Goal: Task Accomplishment & Management: Manage account settings

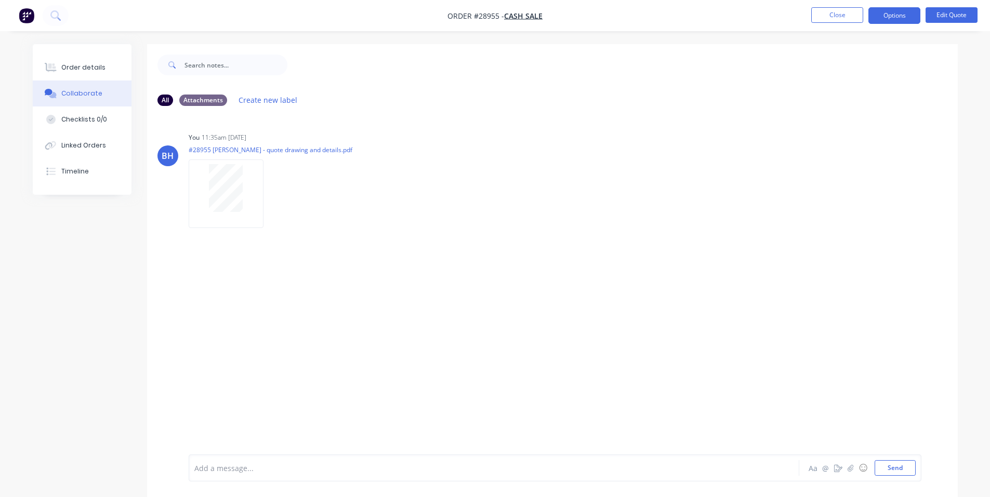
click at [29, 16] on img "button" at bounding box center [27, 16] width 16 height 16
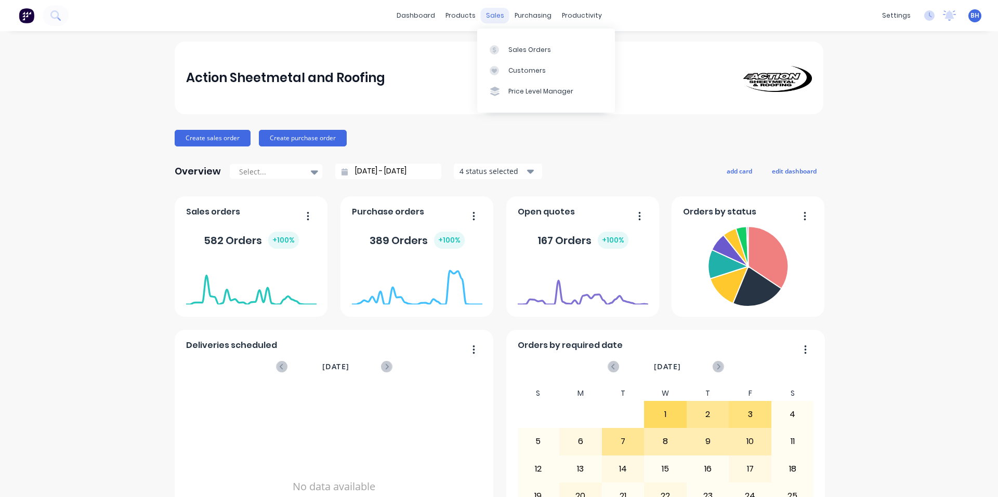
click at [482, 16] on div "sales" at bounding box center [495, 16] width 29 height 16
click at [515, 50] on div "Sales Orders" at bounding box center [529, 49] width 43 height 9
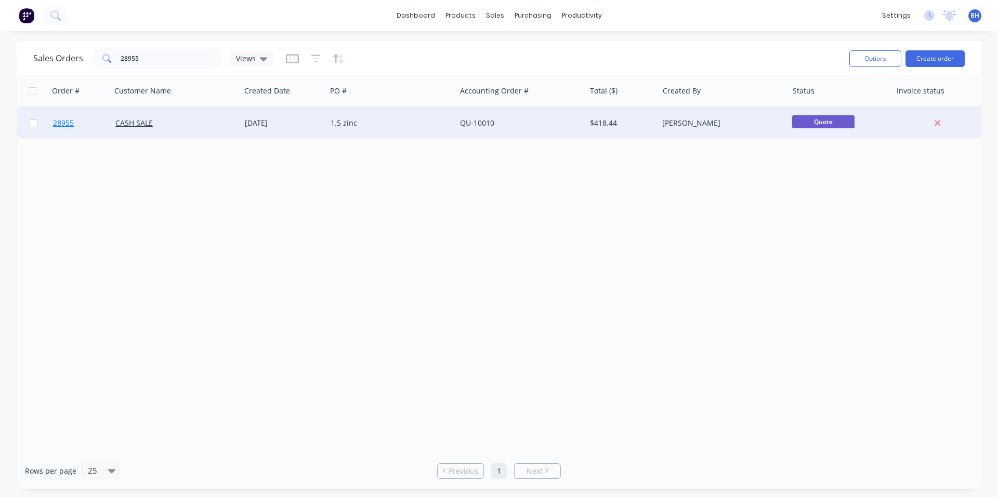
click at [60, 124] on span "28955" at bounding box center [63, 123] width 21 height 10
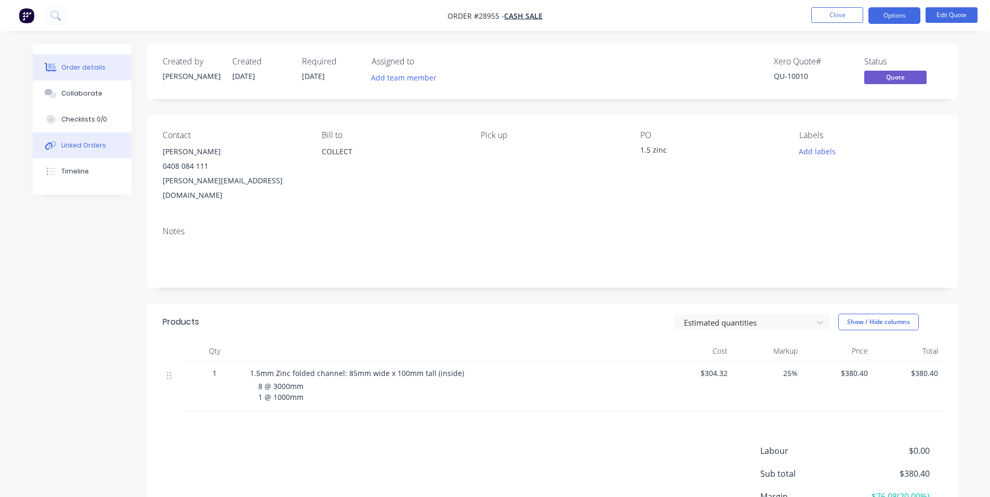
click at [105, 142] on button "Linked Orders" at bounding box center [82, 146] width 99 height 26
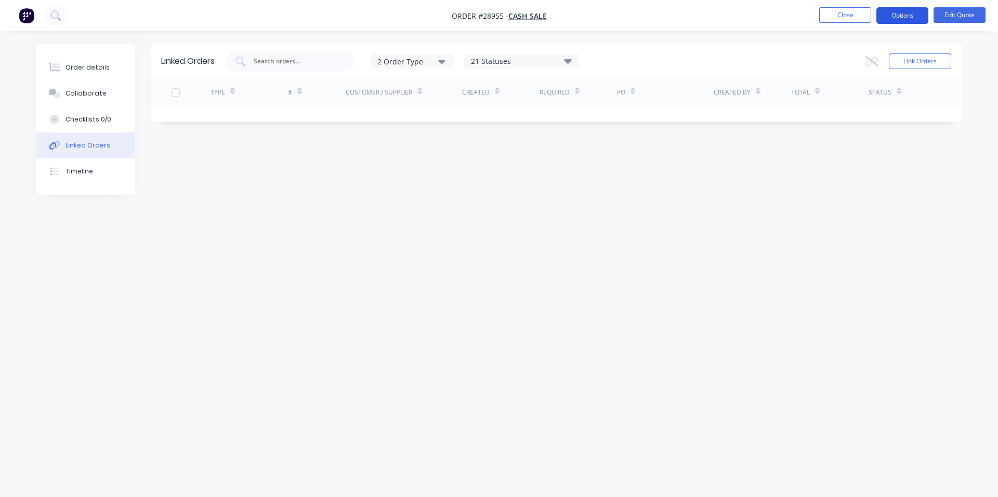
click at [920, 18] on button "Options" at bounding box center [902, 15] width 52 height 17
click at [744, 150] on div "Linked Orders 2 Order Type 21 Statuses Sales Order Status All Archived Draft Qu…" at bounding box center [498, 228] width 925 height 369
click at [19, 13] on img "button" at bounding box center [27, 16] width 16 height 16
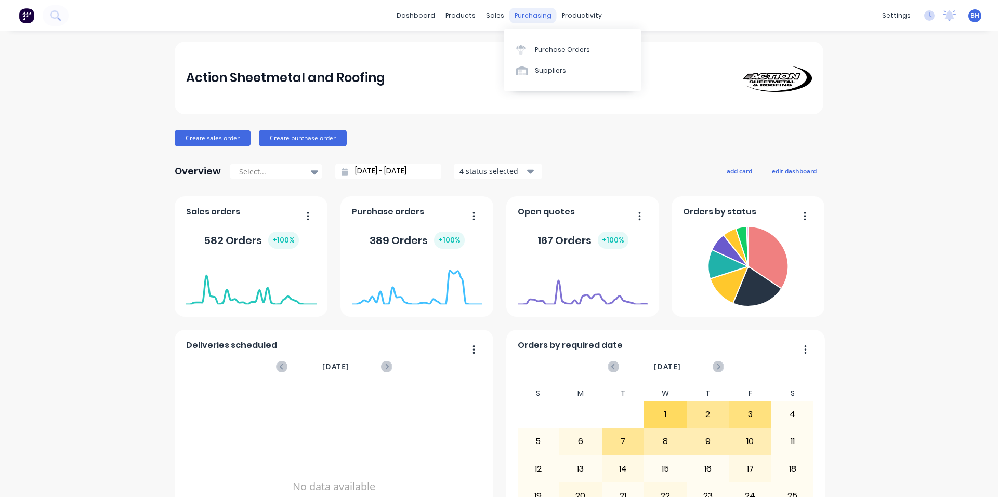
click at [528, 14] on div "purchasing" at bounding box center [532, 16] width 47 height 16
click at [562, 53] on div "Purchase Orders" at bounding box center [562, 49] width 55 height 9
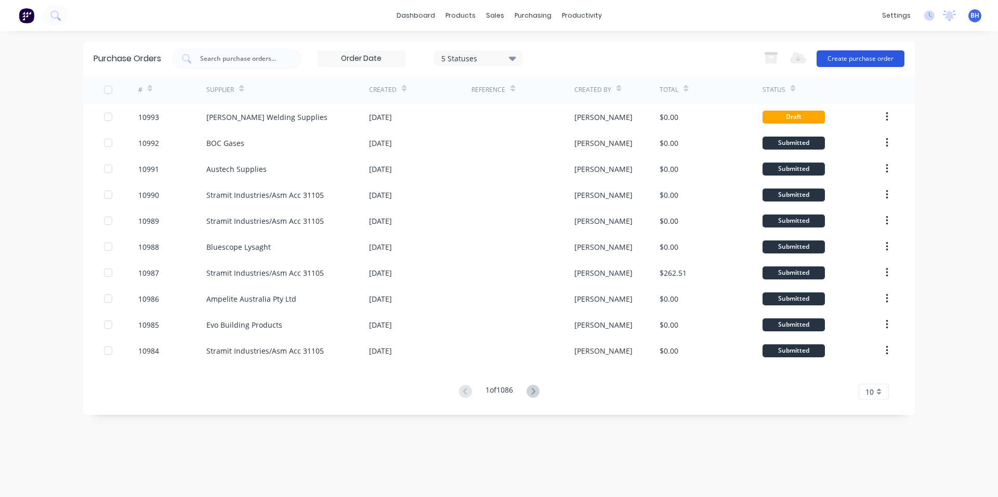
click at [883, 57] on button "Create purchase order" at bounding box center [860, 58] width 88 height 17
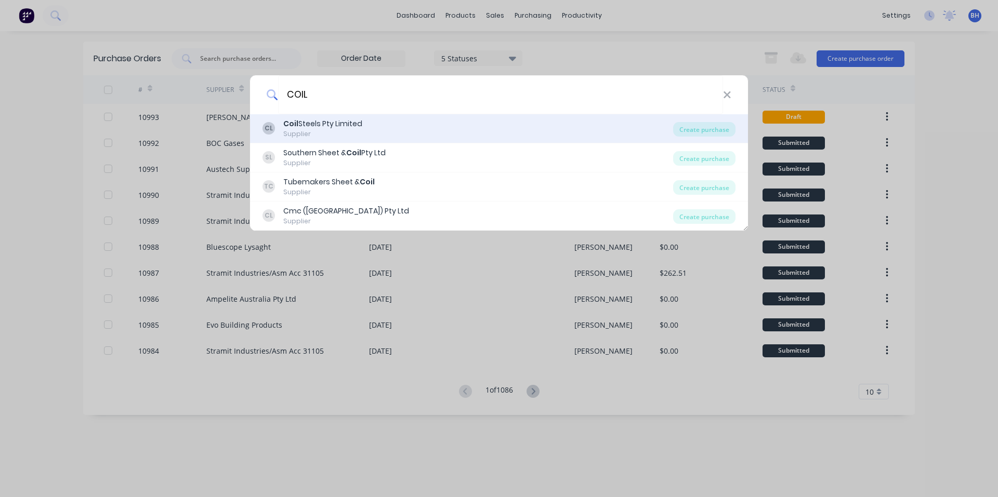
type input "COIL"
click at [406, 131] on div "CL Coil Steels Pty Limited Supplier" at bounding box center [467, 128] width 411 height 20
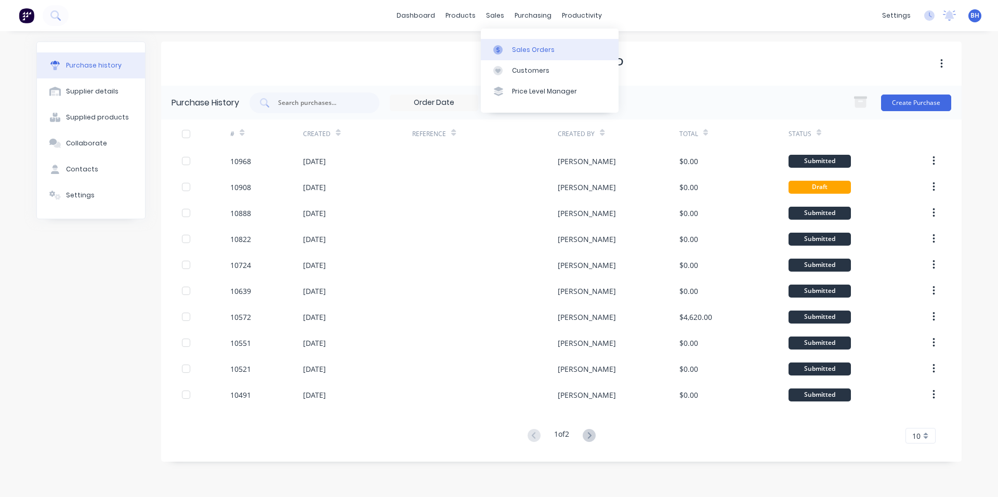
click at [525, 50] on div "Sales Orders" at bounding box center [533, 49] width 43 height 9
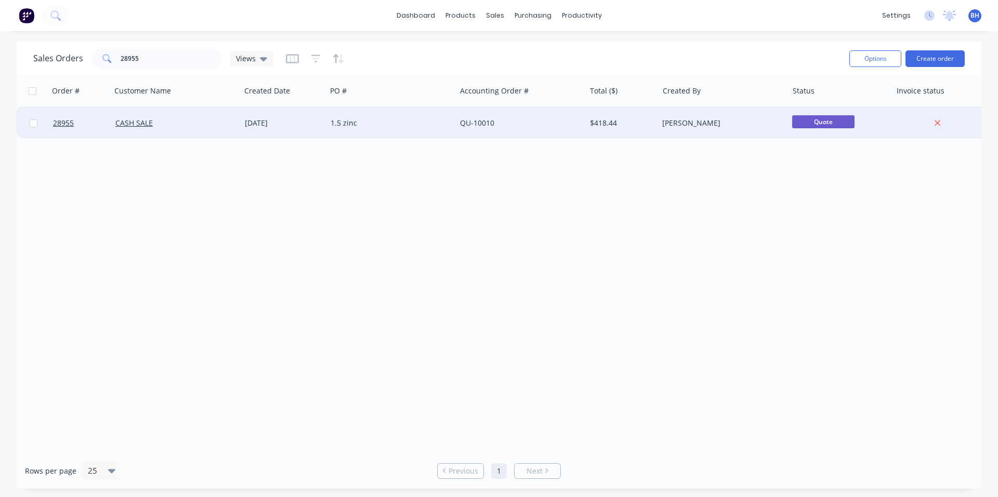
click at [50, 126] on div at bounding box center [80, 123] width 62 height 31
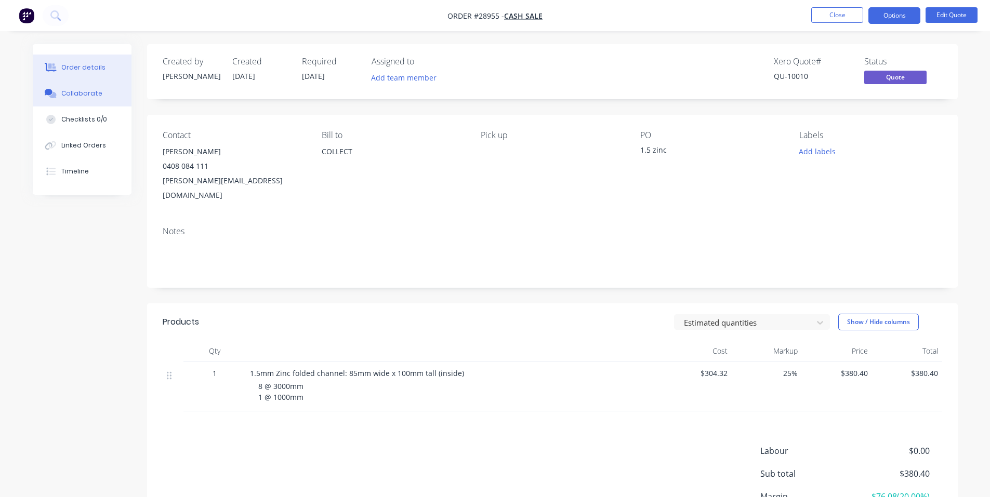
click at [92, 93] on div "Collaborate" at bounding box center [81, 93] width 41 height 9
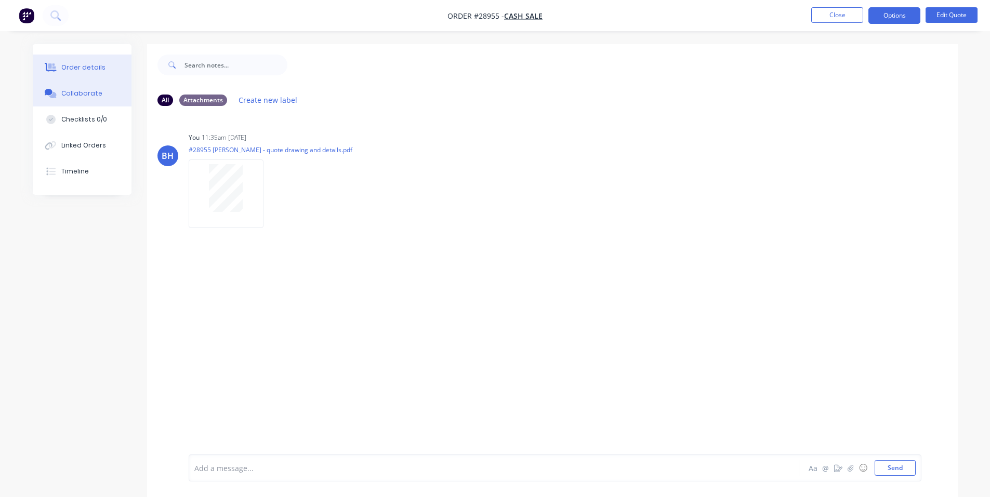
click at [82, 64] on div "Order details" at bounding box center [83, 67] width 44 height 9
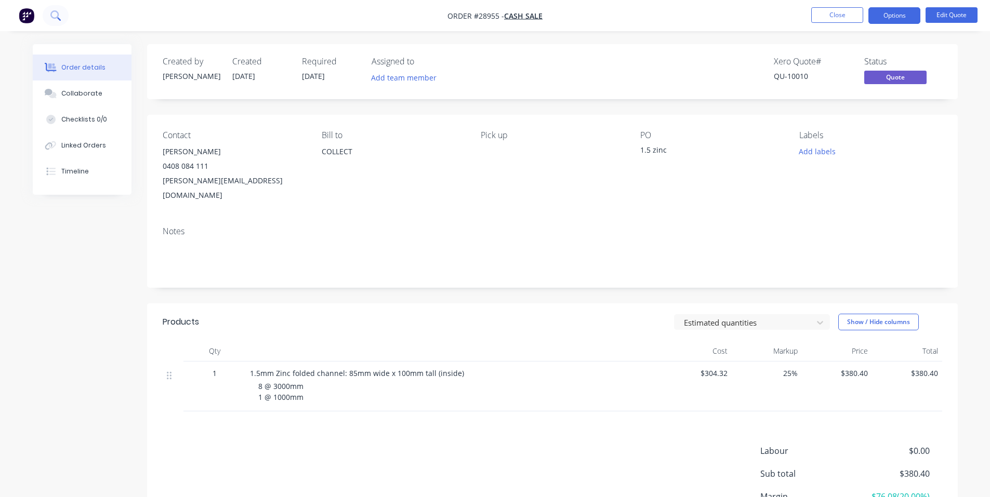
click at [63, 18] on button at bounding box center [56, 15] width 26 height 21
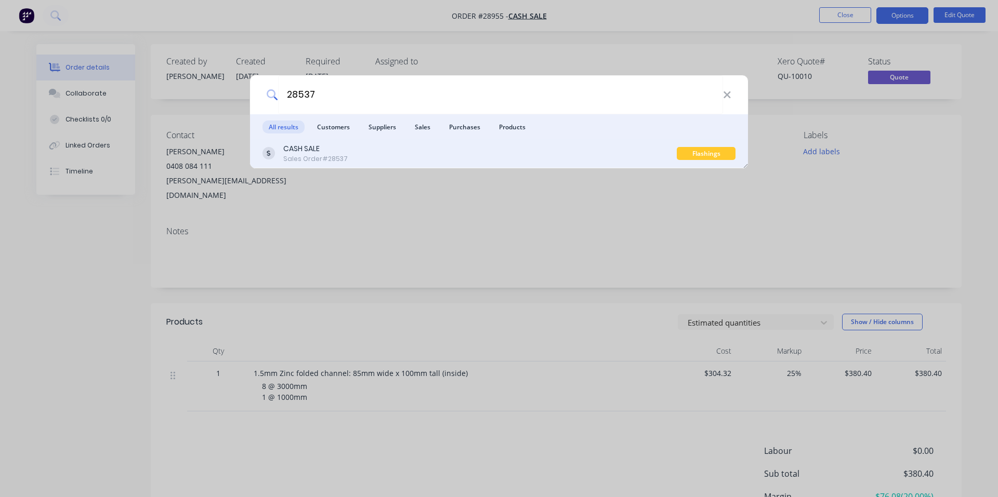
type input "28537"
click at [307, 152] on div "CASH SALE" at bounding box center [315, 148] width 64 height 11
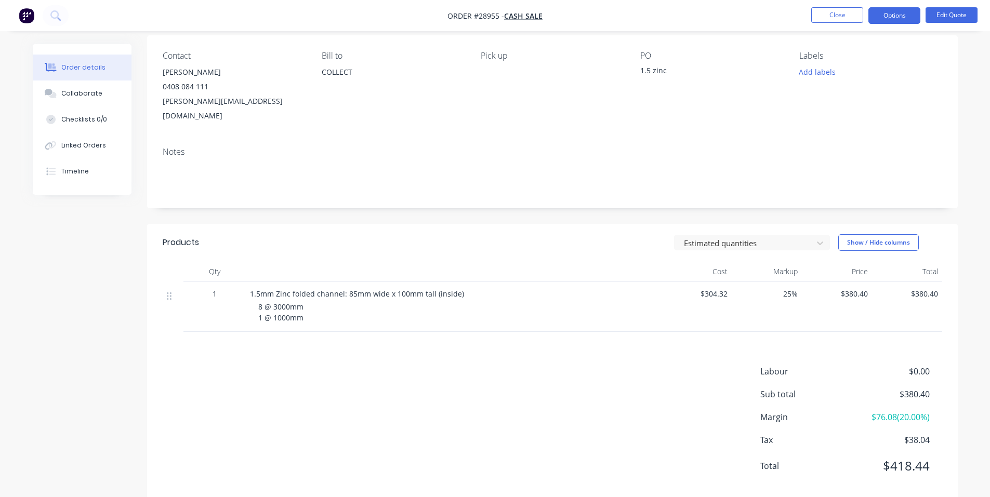
scroll to position [85, 0]
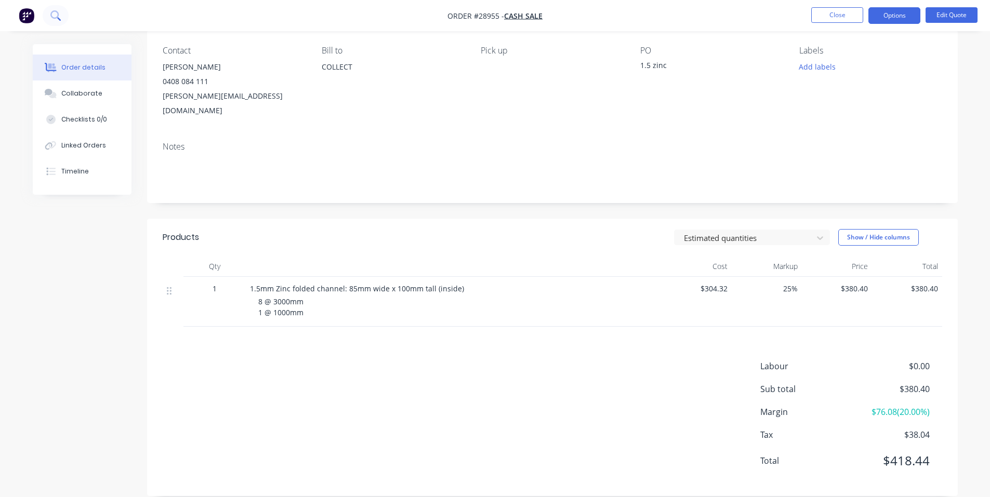
click at [49, 12] on button at bounding box center [56, 15] width 26 height 21
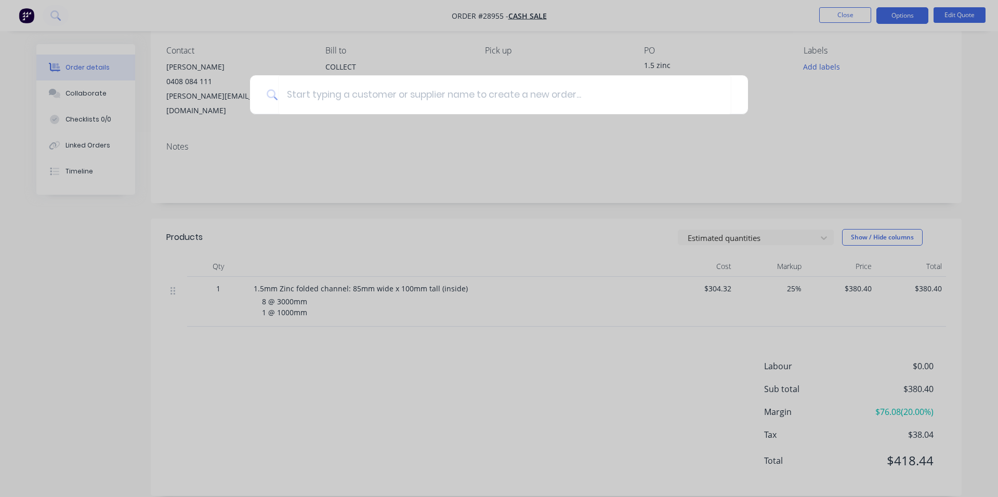
click at [170, 34] on div at bounding box center [499, 248] width 998 height 497
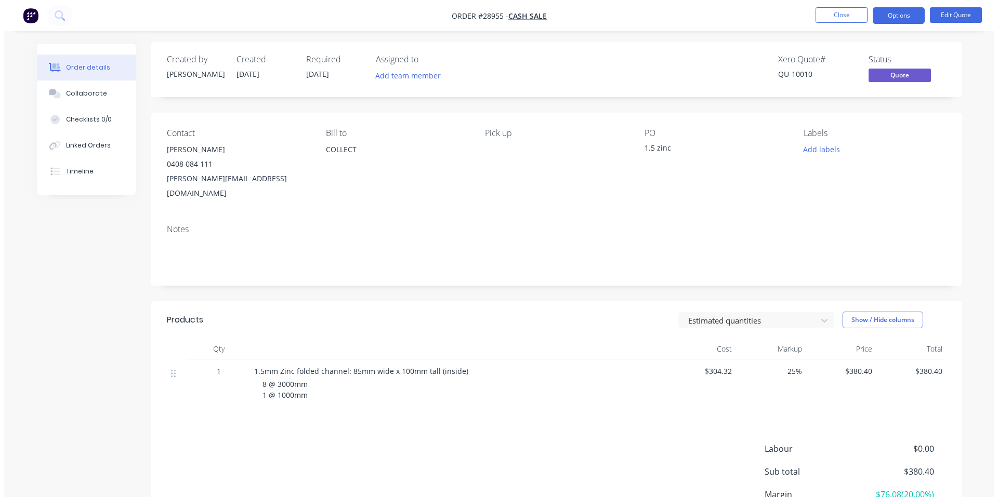
scroll to position [0, 0]
click at [29, 15] on img "button" at bounding box center [27, 16] width 16 height 16
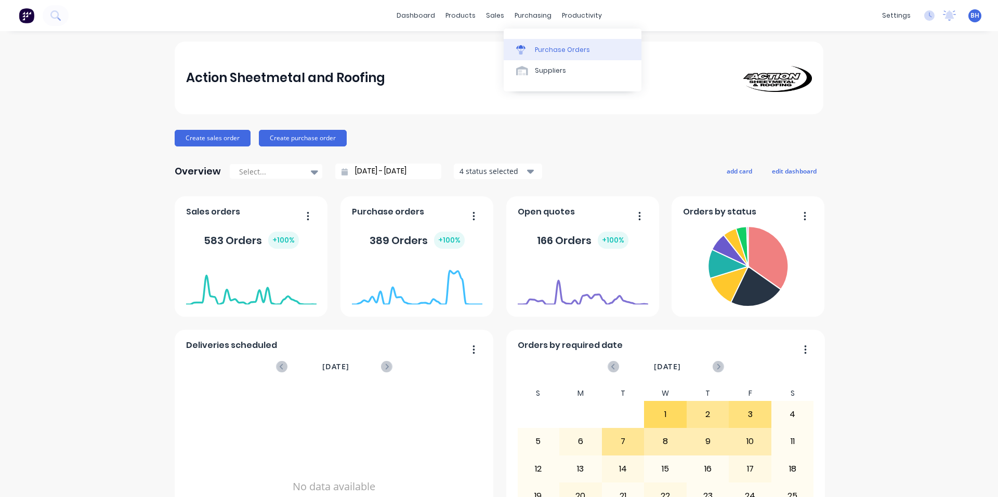
click at [551, 47] on div "Purchase Orders" at bounding box center [562, 49] width 55 height 9
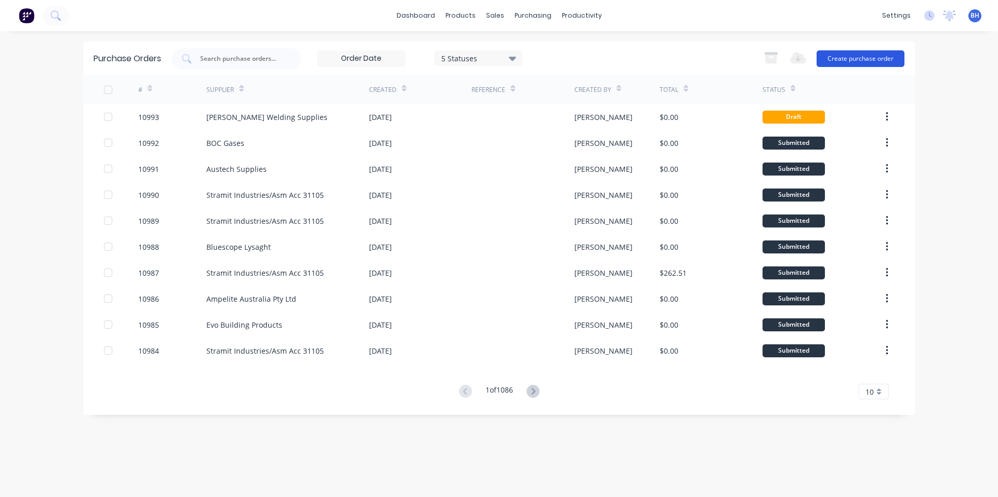
click at [856, 60] on button "Create purchase order" at bounding box center [860, 58] width 88 height 17
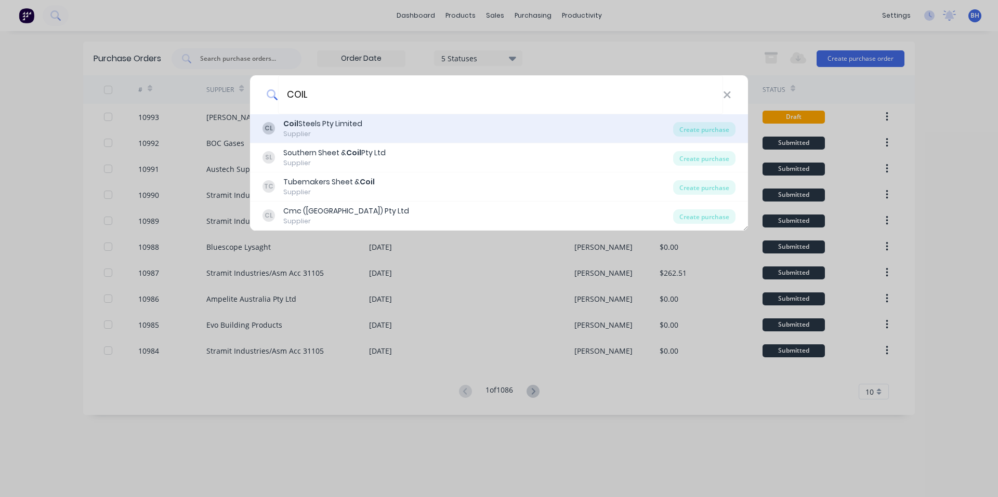
type input "COIL"
click at [376, 122] on div "CL Coil Steels Pty Limited Supplier" at bounding box center [467, 128] width 411 height 20
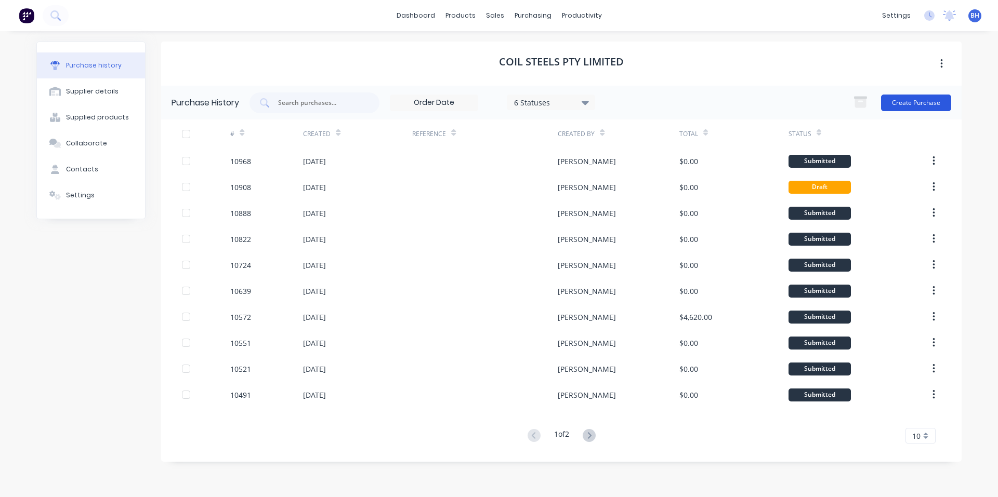
click at [940, 103] on button "Create Purchase" at bounding box center [916, 103] width 70 height 17
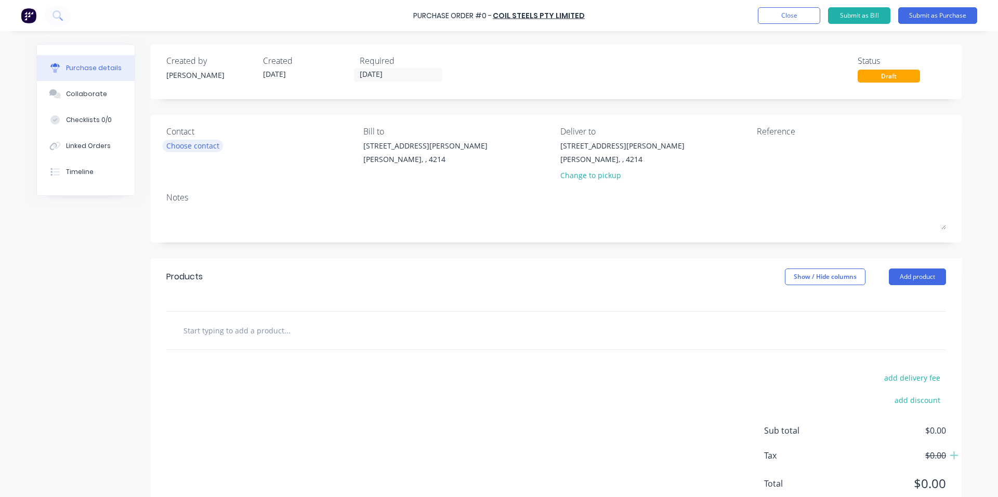
click at [210, 144] on div "Choose contact" at bounding box center [192, 145] width 53 height 11
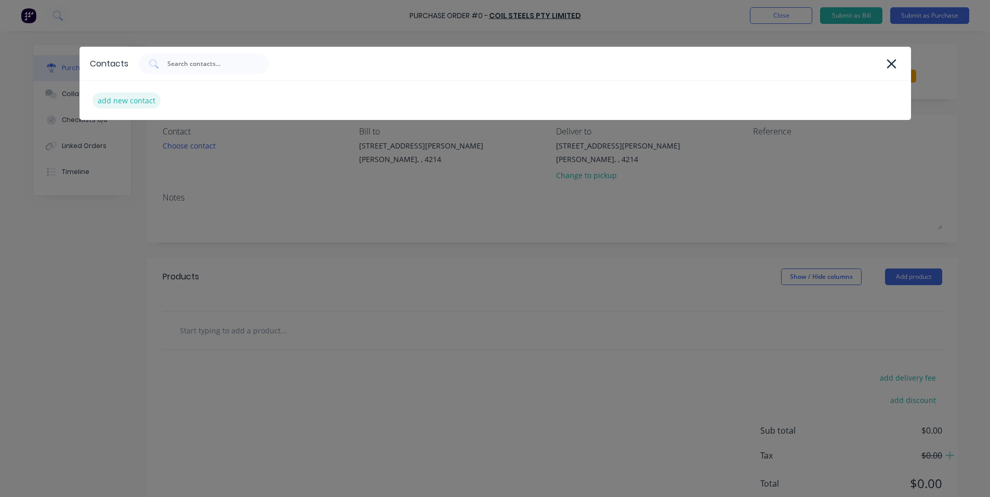
click at [140, 96] on div "add new contact" at bounding box center [126, 100] width 68 height 16
select select "AU"
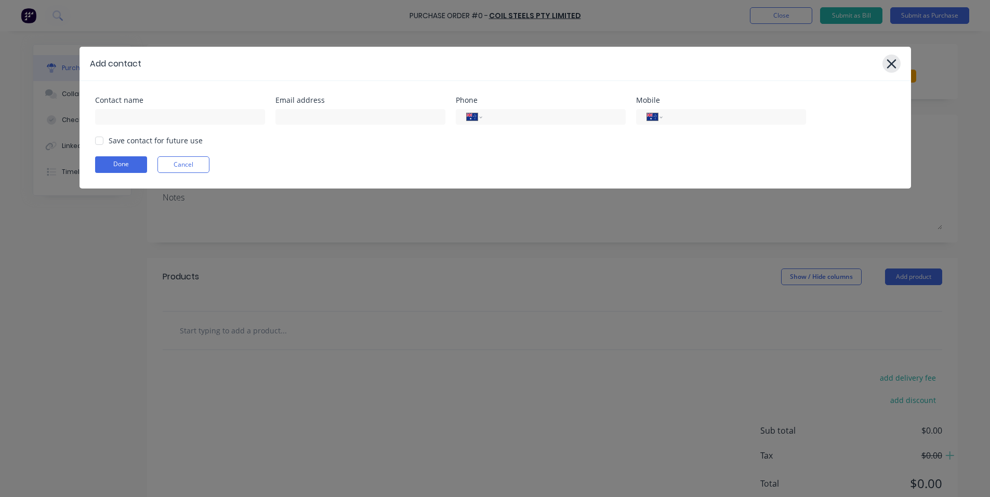
drag, startPoint x: 889, startPoint y: 68, endPoint x: 883, endPoint y: 68, distance: 5.7
click at [887, 68] on icon at bounding box center [891, 64] width 11 height 15
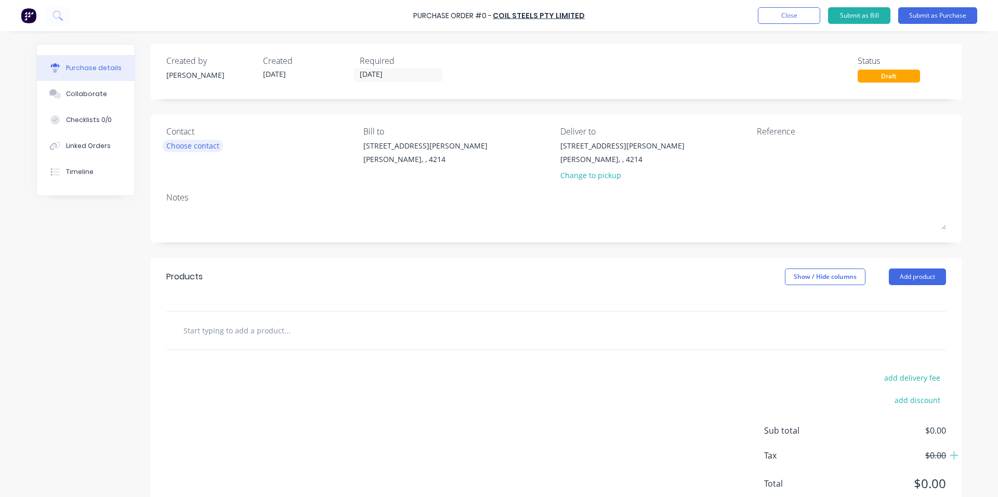
click at [202, 141] on div "Choose contact" at bounding box center [192, 145] width 53 height 11
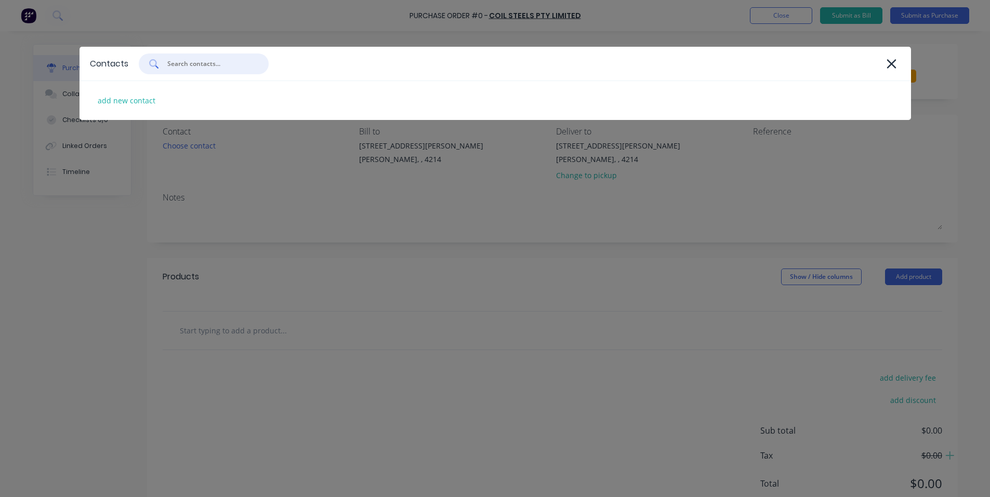
click at [204, 59] on input "text" at bounding box center [209, 64] width 86 height 10
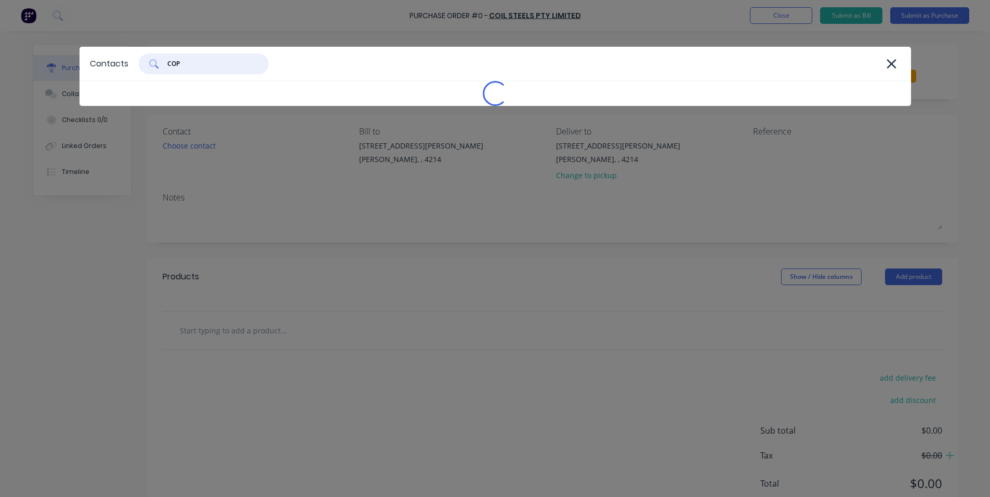
type input "CO"
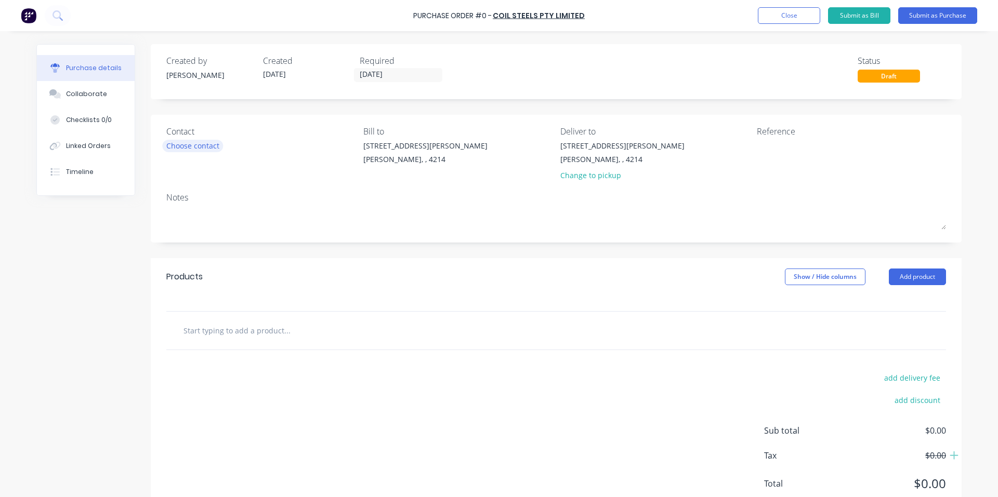
click at [186, 141] on div "Choose contact" at bounding box center [192, 145] width 53 height 11
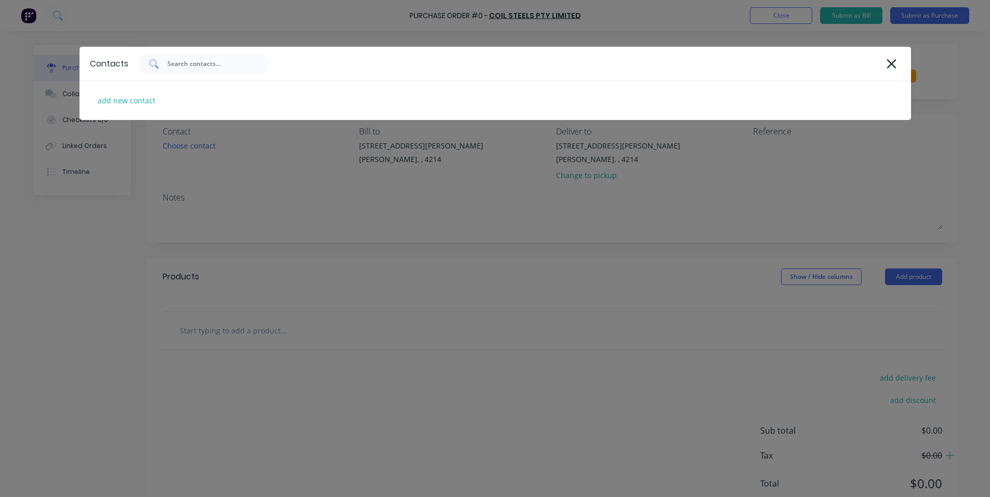
click at [199, 71] on div at bounding box center [204, 64] width 130 height 21
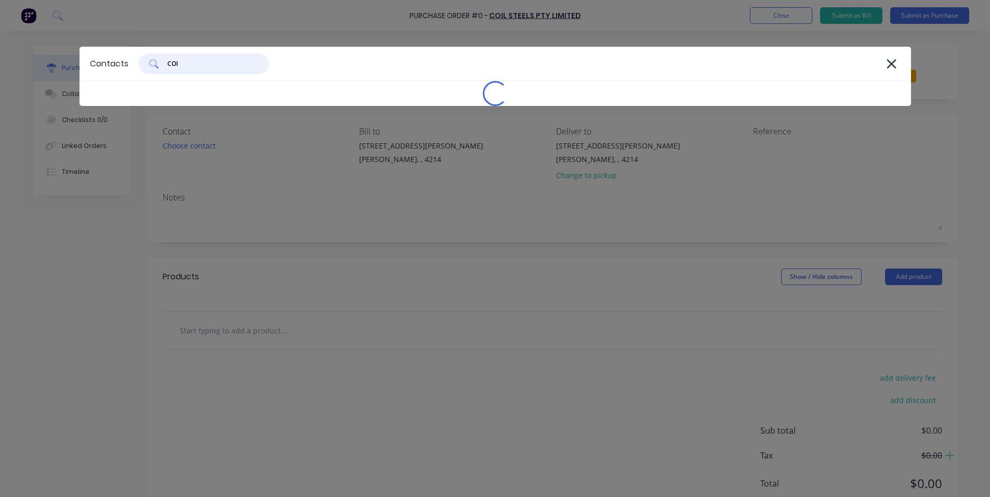
type input "COIL"
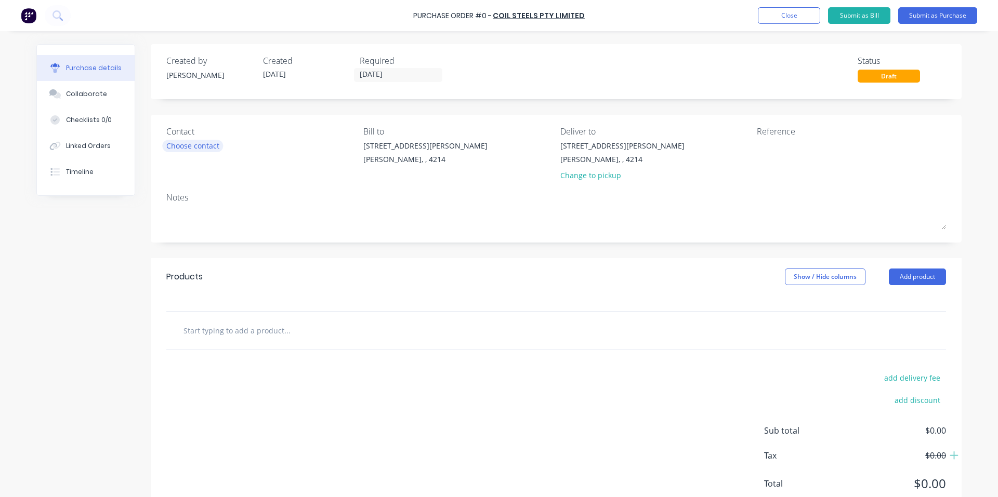
click at [208, 141] on div "Choose contact" at bounding box center [192, 145] width 53 height 11
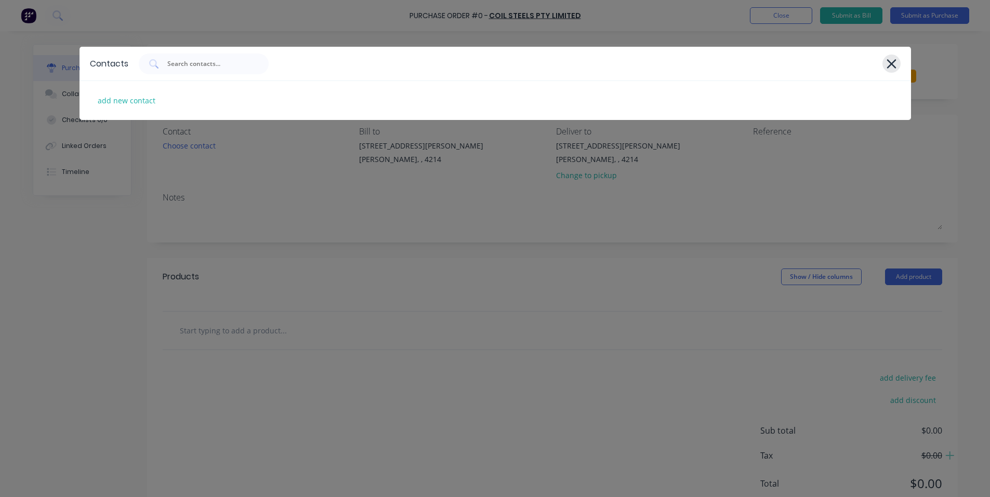
click at [894, 61] on icon at bounding box center [891, 63] width 9 height 9
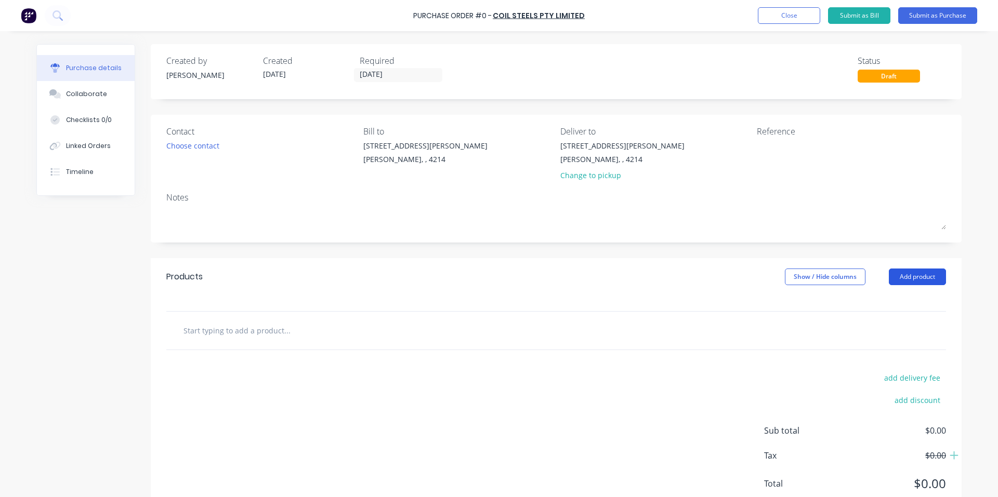
click at [925, 280] on button "Add product" at bounding box center [917, 277] width 57 height 17
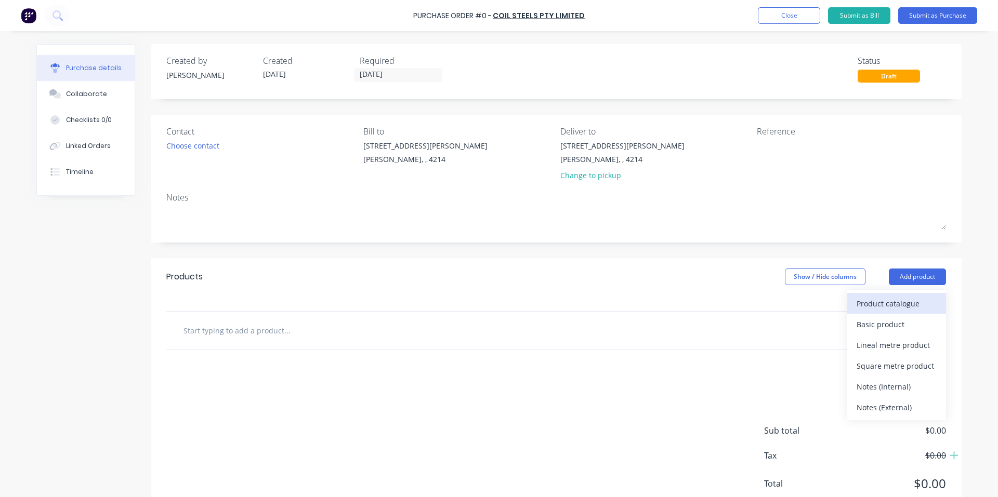
click at [908, 308] on div "Product catalogue" at bounding box center [896, 303] width 80 height 15
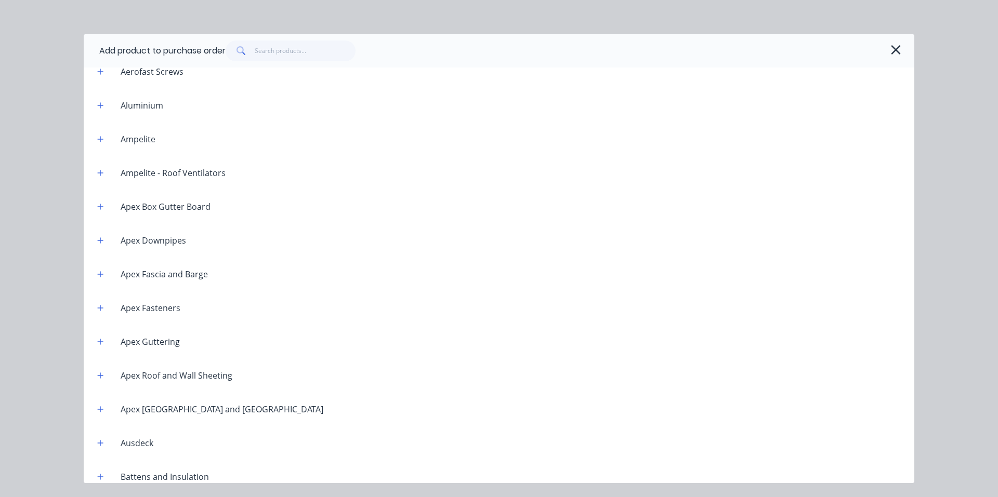
scroll to position [260, 0]
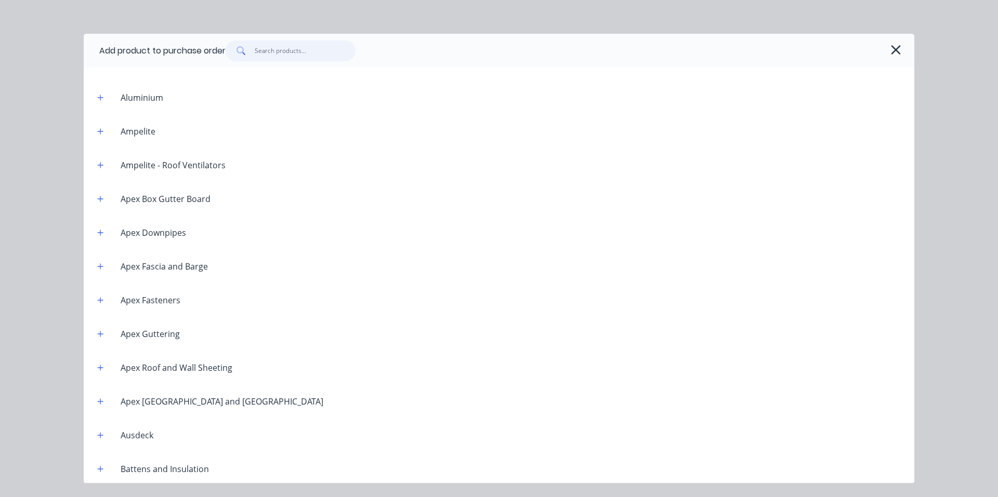
click at [276, 51] on input "text" at bounding box center [305, 51] width 101 height 21
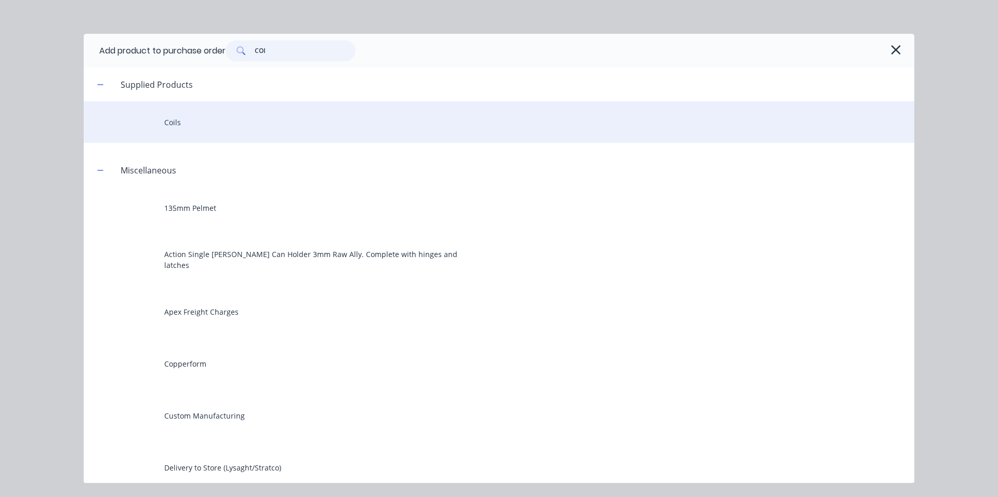
type input "COI"
click at [191, 123] on div "Coils" at bounding box center [499, 122] width 830 height 42
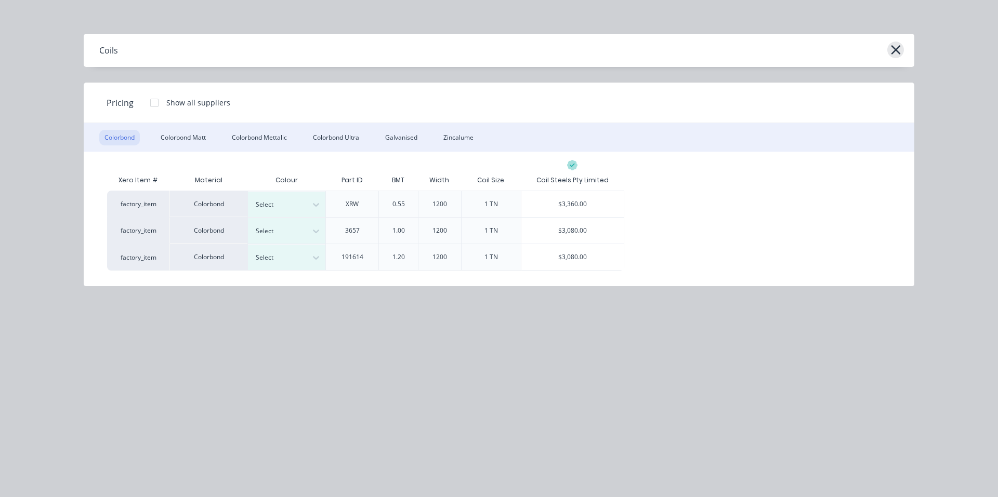
click at [899, 47] on icon "button" at bounding box center [895, 50] width 11 height 15
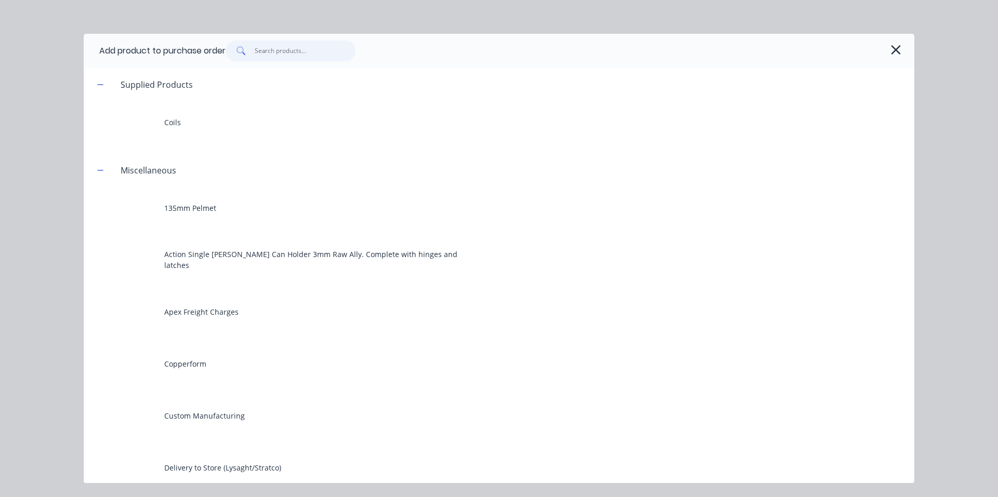
click at [309, 57] on input "text" at bounding box center [305, 51] width 101 height 21
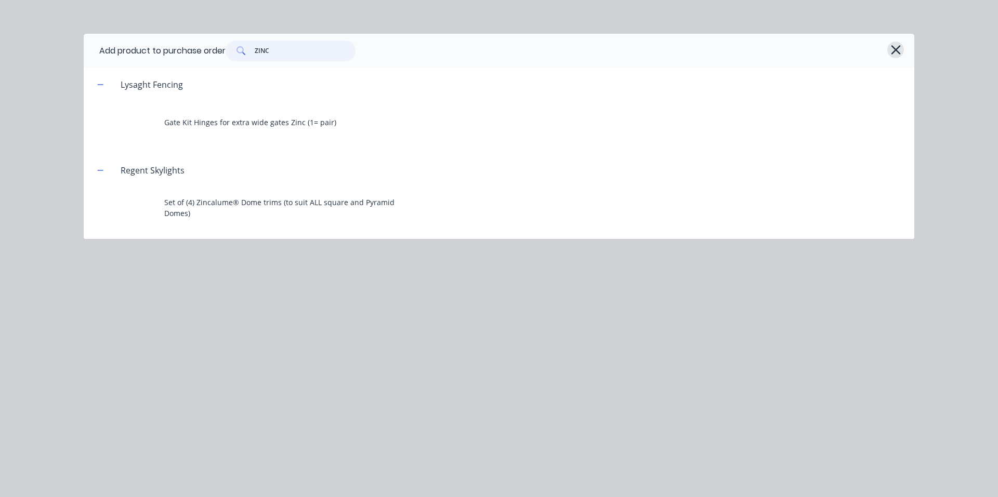
type input "ZINC"
click at [894, 53] on icon "button" at bounding box center [895, 50] width 11 height 15
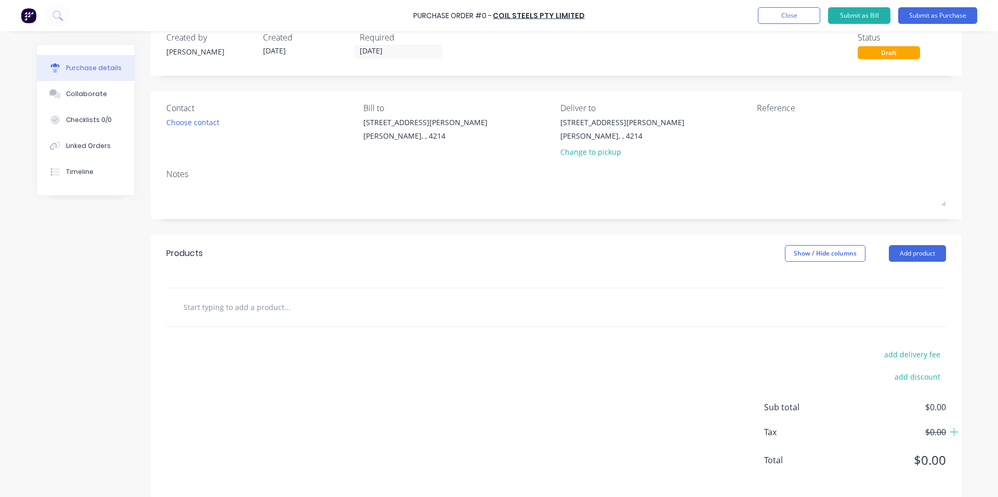
scroll to position [34, 0]
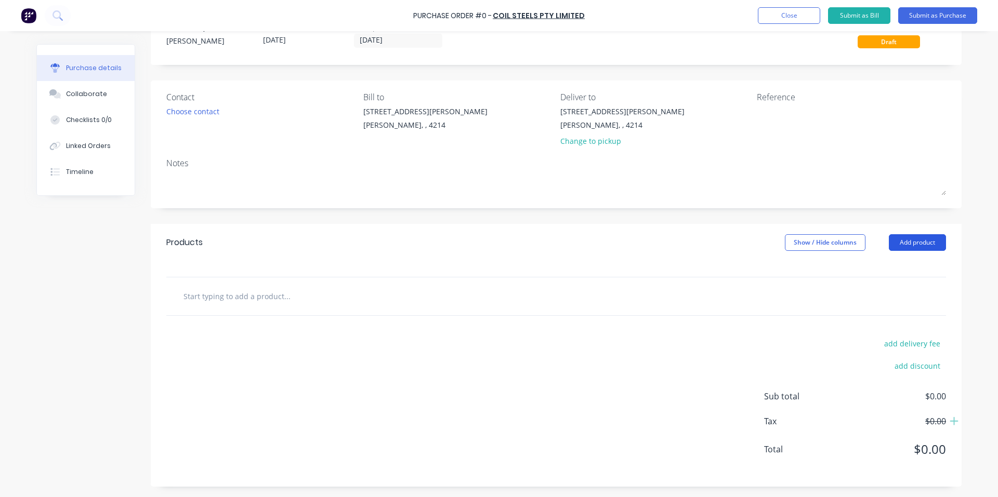
click at [914, 244] on button "Add product" at bounding box center [917, 242] width 57 height 17
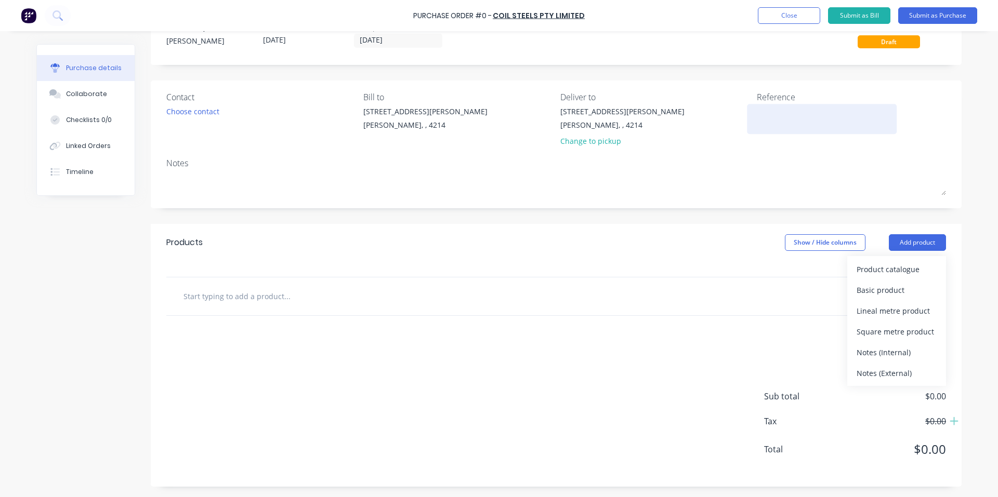
click at [768, 118] on textarea at bounding box center [822, 117] width 130 height 23
type textarea "#28955"
click at [891, 289] on div "Basic product" at bounding box center [896, 290] width 80 height 15
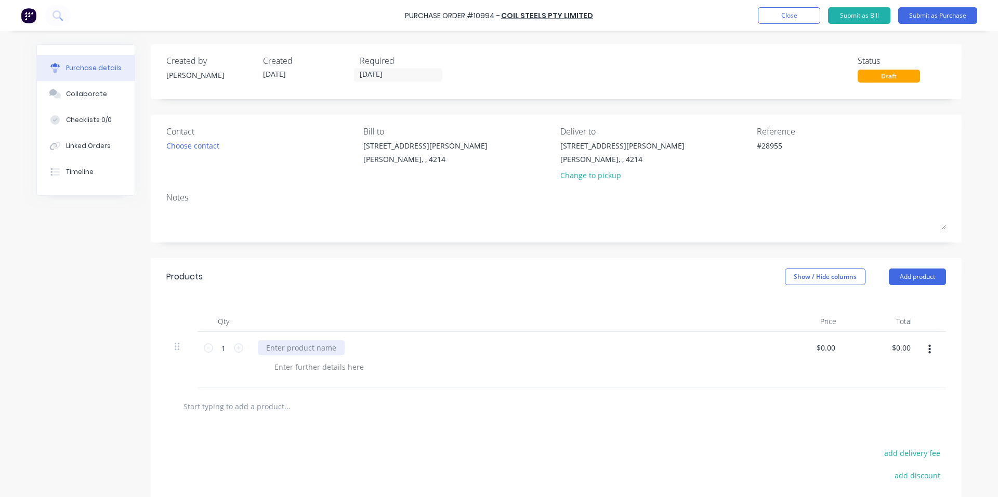
click at [318, 347] on div at bounding box center [301, 347] width 87 height 15
click at [353, 349] on div "1200X3000 X 1.5MM ZINC" at bounding box center [310, 347] width 105 height 15
click at [919, 277] on button "Add product" at bounding box center [917, 277] width 57 height 17
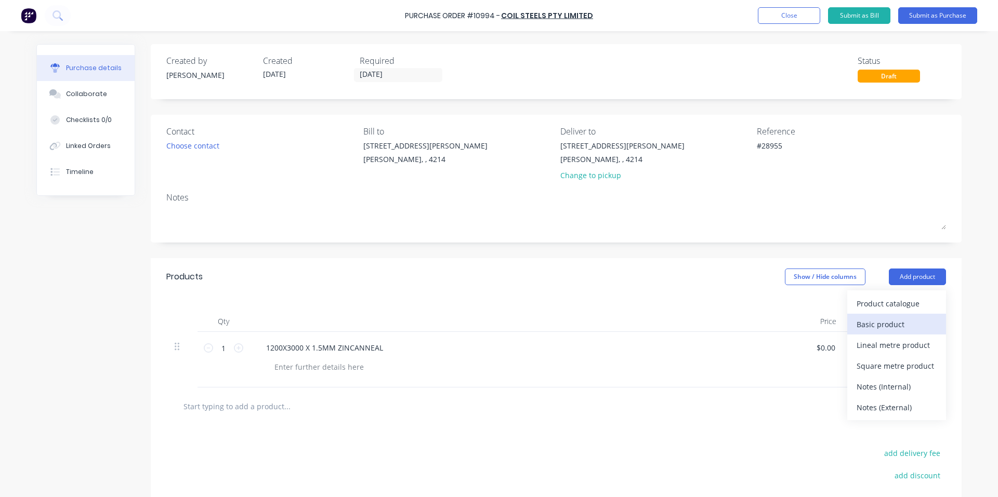
click at [909, 317] on div "Basic product" at bounding box center [896, 324] width 80 height 15
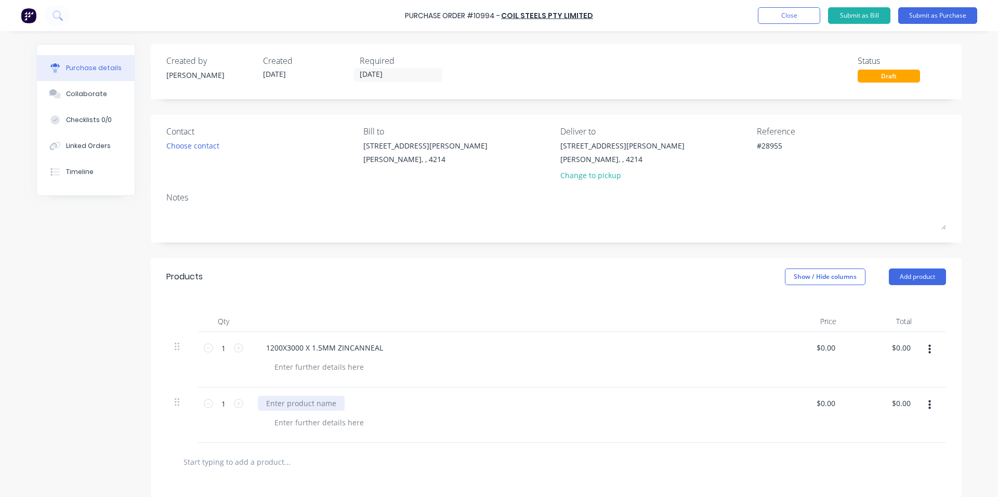
click at [309, 405] on div at bounding box center [301, 403] width 87 height 15
click at [515, 396] on div "1500X3000 X 1.5 ZINCANNEAL" at bounding box center [509, 403] width 503 height 15
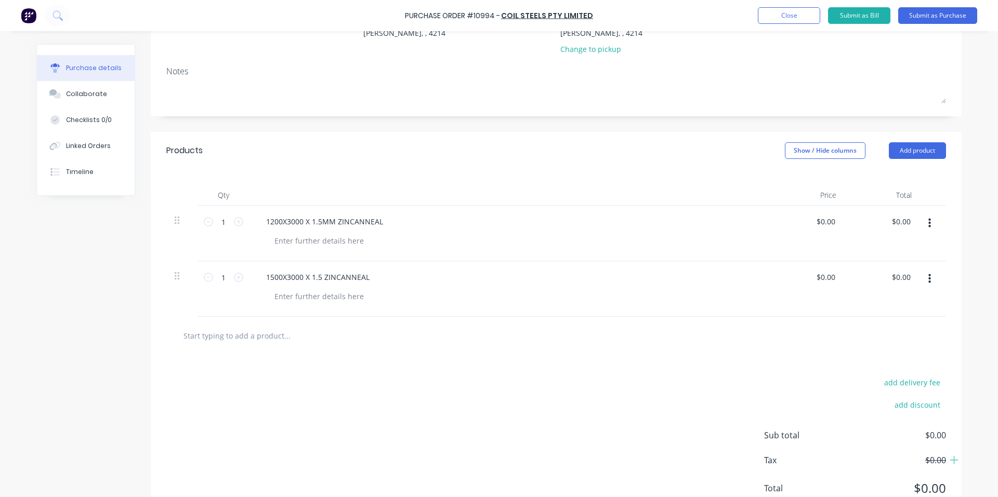
scroll to position [61, 0]
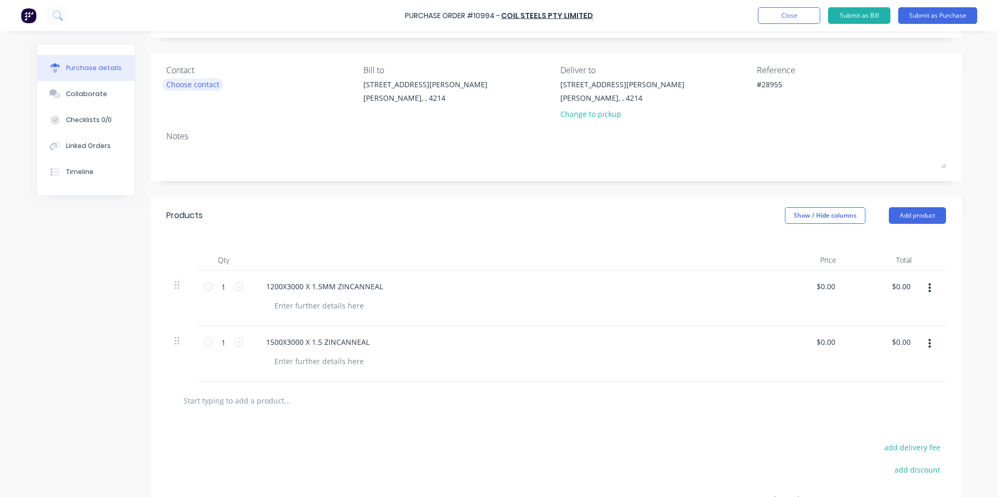
click at [183, 88] on div "Choose contact" at bounding box center [192, 84] width 53 height 11
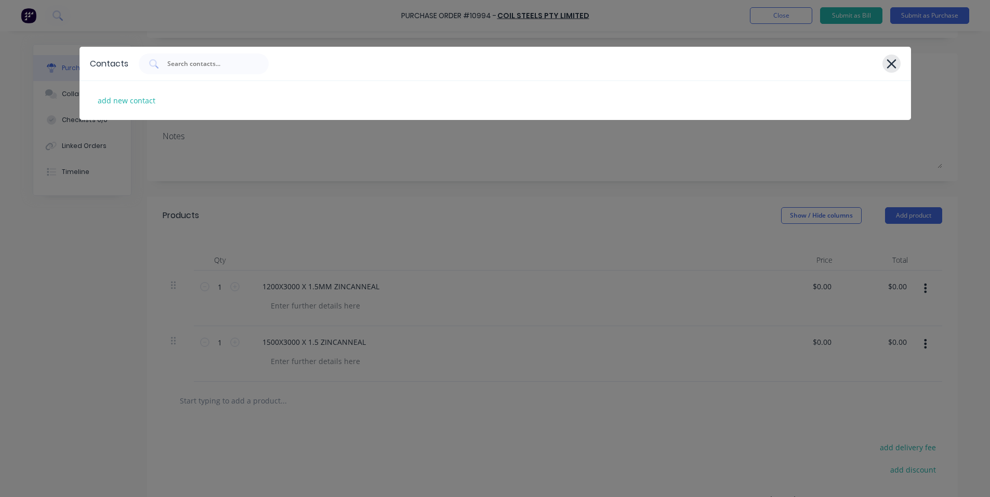
click at [893, 64] on icon at bounding box center [891, 64] width 11 height 15
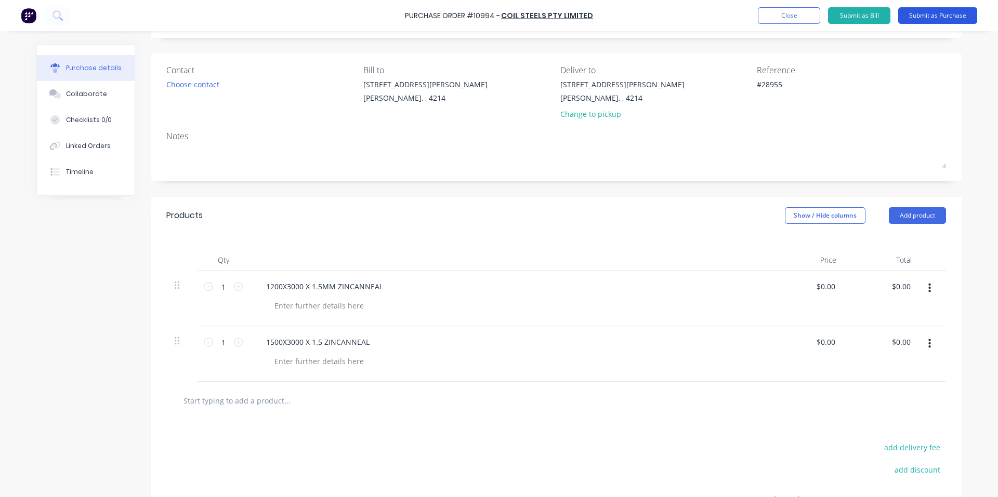
click at [958, 15] on button "Submit as Purchase" at bounding box center [937, 15] width 79 height 17
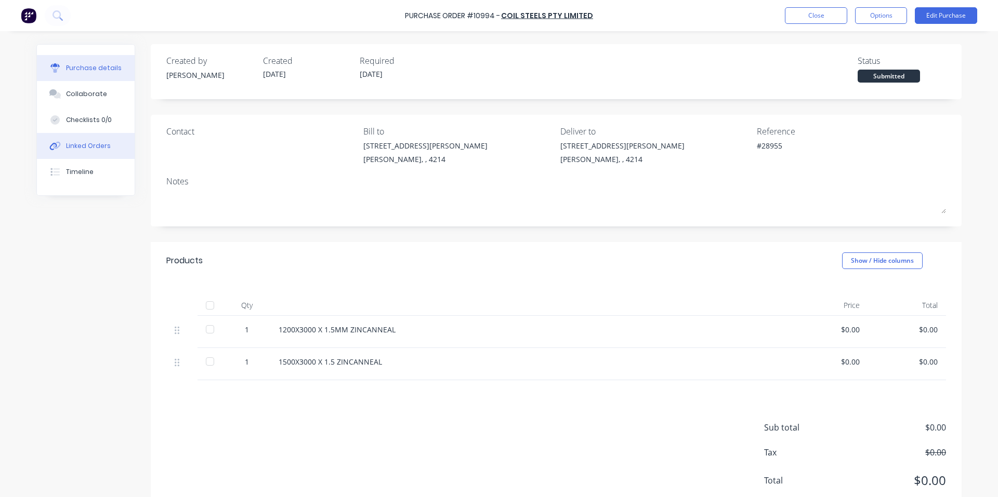
click at [89, 144] on div "Linked Orders" at bounding box center [88, 145] width 45 height 9
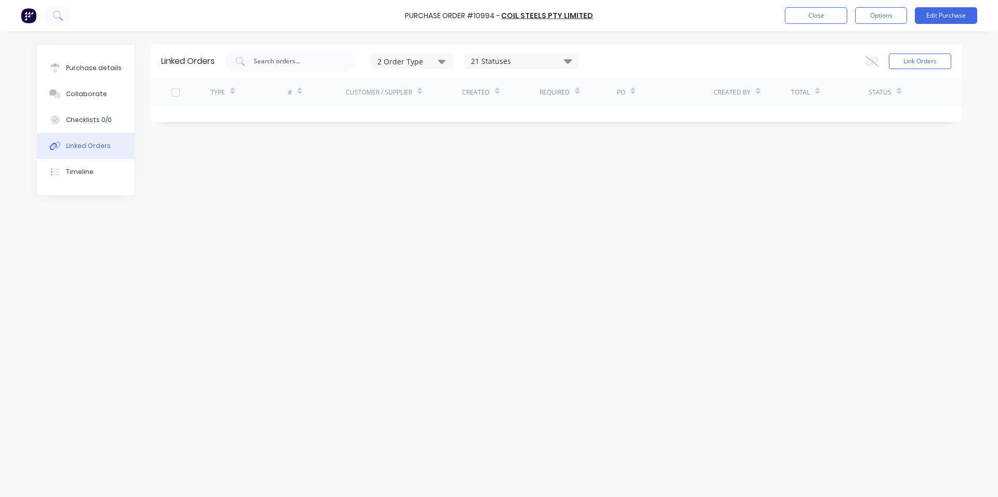
click at [31, 17] on img at bounding box center [29, 16] width 16 height 16
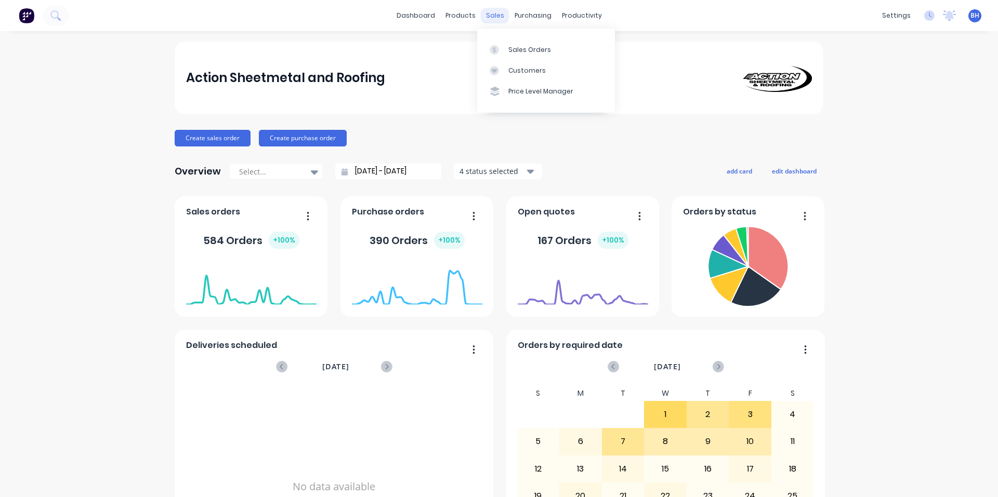
click at [492, 16] on div "sales" at bounding box center [495, 16] width 29 height 16
click at [508, 47] on div "Sales Orders" at bounding box center [529, 49] width 43 height 9
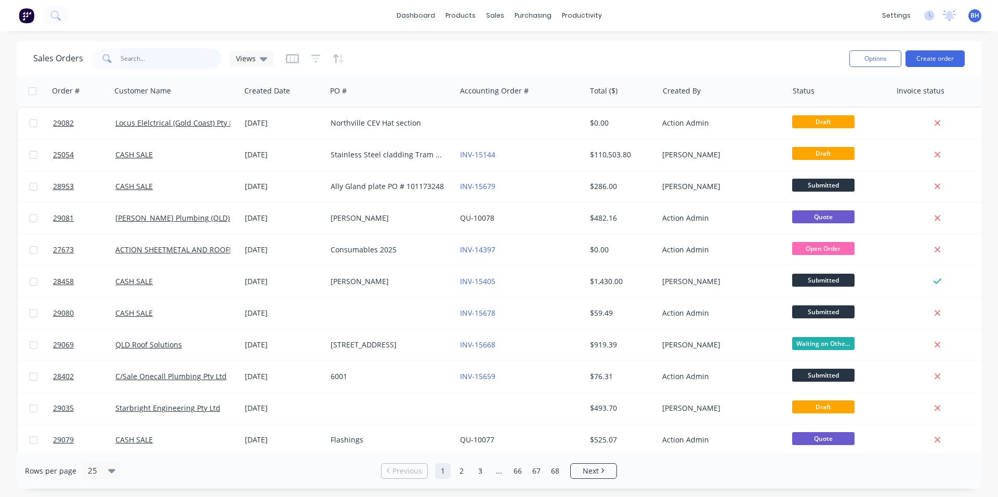
click at [145, 62] on input "text" at bounding box center [171, 58] width 101 height 21
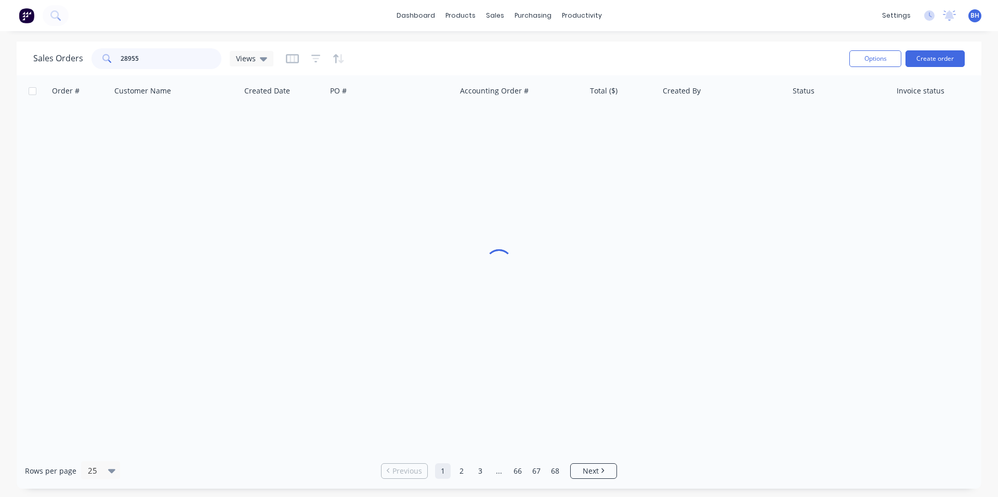
type input "28955"
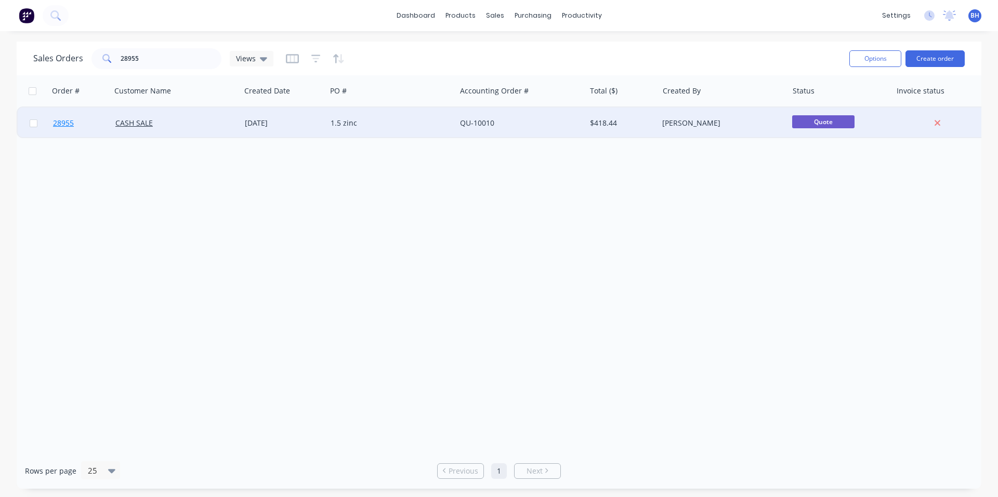
click at [67, 119] on span "28955" at bounding box center [63, 123] width 21 height 10
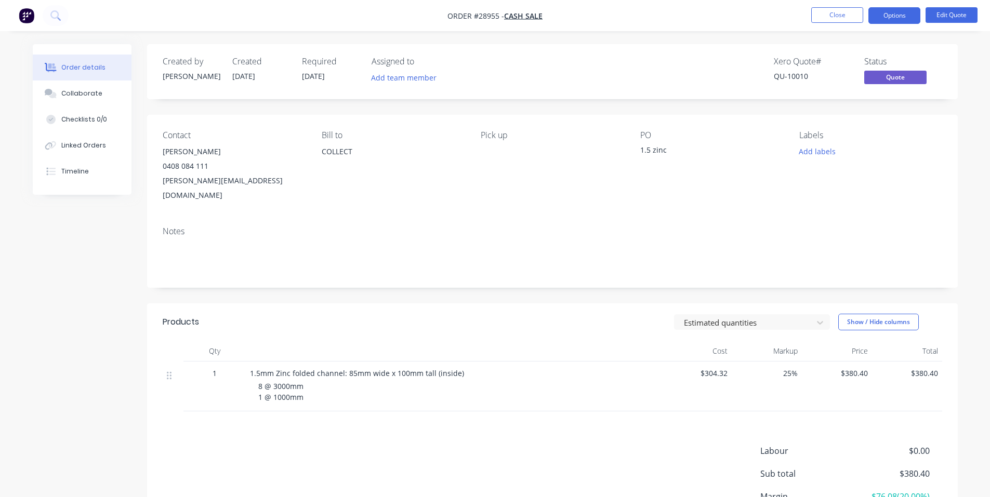
click at [662, 149] on div "1.5 zinc" at bounding box center [705, 151] width 130 height 15
drag, startPoint x: 659, startPoint y: 149, endPoint x: 651, endPoint y: 148, distance: 8.5
click at [651, 148] on div "1.5 zinc" at bounding box center [705, 151] width 130 height 15
click at [946, 14] on button "Edit Quote" at bounding box center [951, 15] width 52 height 16
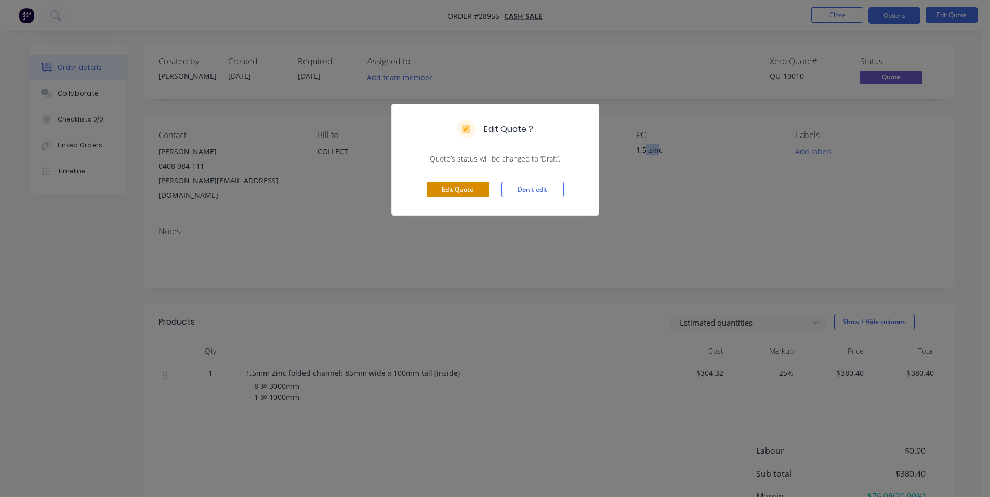
click at [467, 193] on button "Edit Quote" at bounding box center [458, 190] width 62 height 16
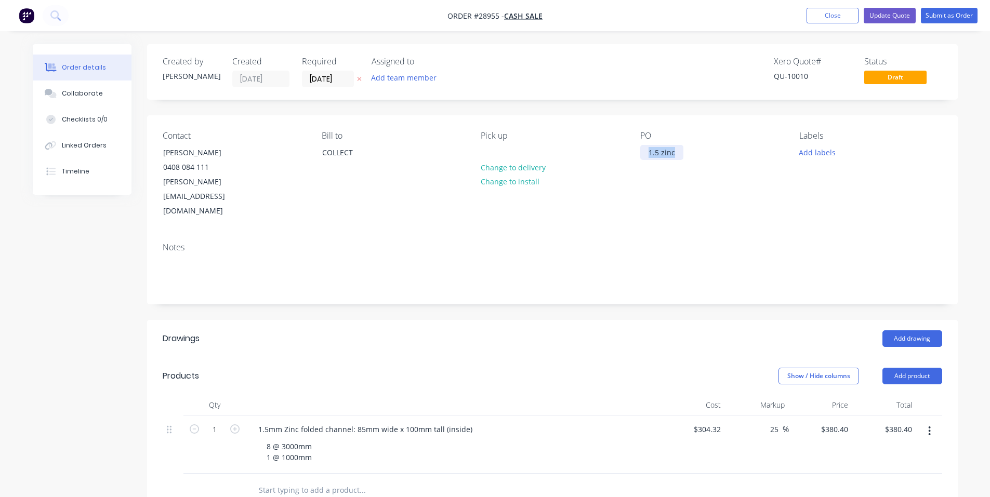
drag, startPoint x: 646, startPoint y: 151, endPoint x: 707, endPoint y: 157, distance: 61.7
click at [707, 157] on div "PO 1.5 zinc" at bounding box center [711, 175] width 142 height 88
click at [88, 145] on div "Linked Orders" at bounding box center [83, 145] width 45 height 9
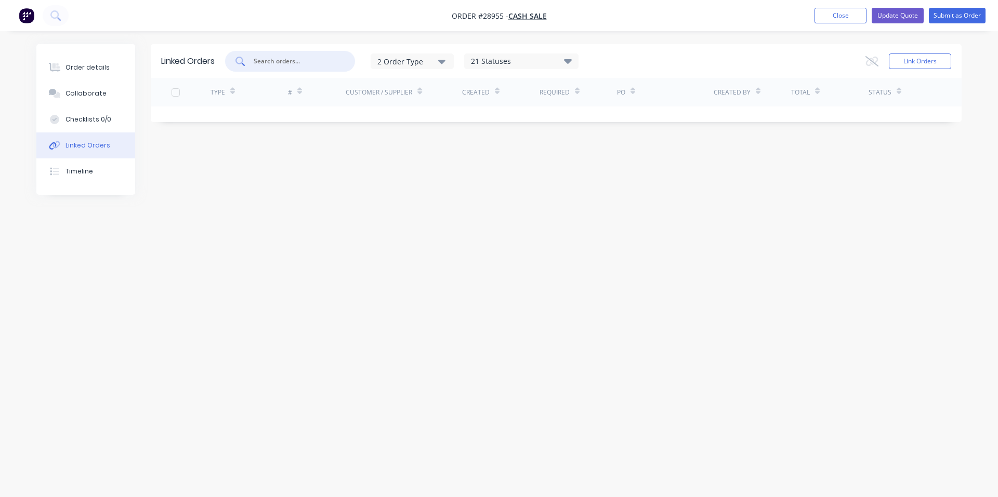
click at [301, 63] on input "text" at bounding box center [296, 61] width 86 height 10
drag, startPoint x: 290, startPoint y: 63, endPoint x: 280, endPoint y: 116, distance: 54.1
click at [290, 66] on input "10994" at bounding box center [296, 61] width 86 height 10
click at [261, 191] on div "Linked Orders 10994 2 Order Type 21 Statuses Sales Order Status All Archived Dr…" at bounding box center [498, 228] width 925 height 369
click at [289, 61] on input "10994" at bounding box center [296, 61] width 86 height 10
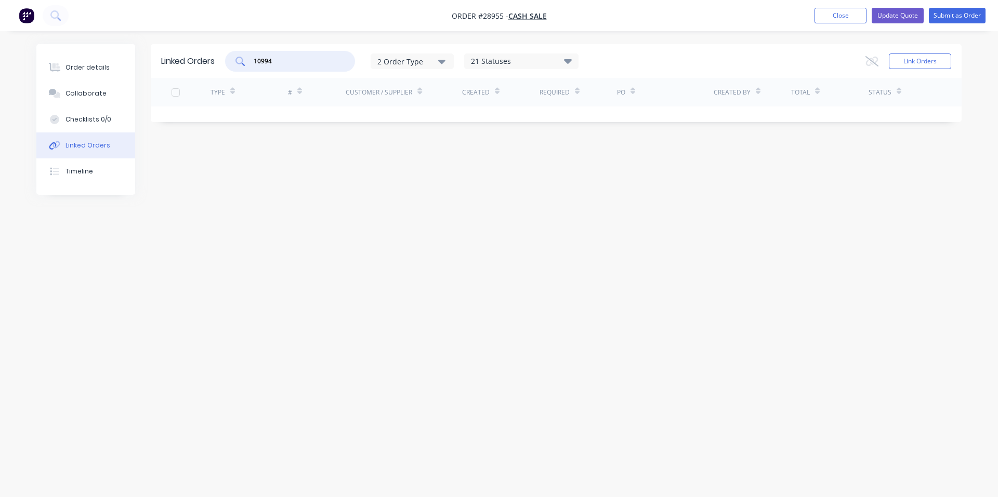
drag, startPoint x: 250, startPoint y: 59, endPoint x: 236, endPoint y: 61, distance: 14.2
click at [236, 61] on div "10994" at bounding box center [290, 61] width 130 height 21
type input "#10994"
click at [366, 180] on div "Linked Orders #10994 2 Order Type 21 Statuses Sales Order Status All Archived D…" at bounding box center [498, 228] width 925 height 369
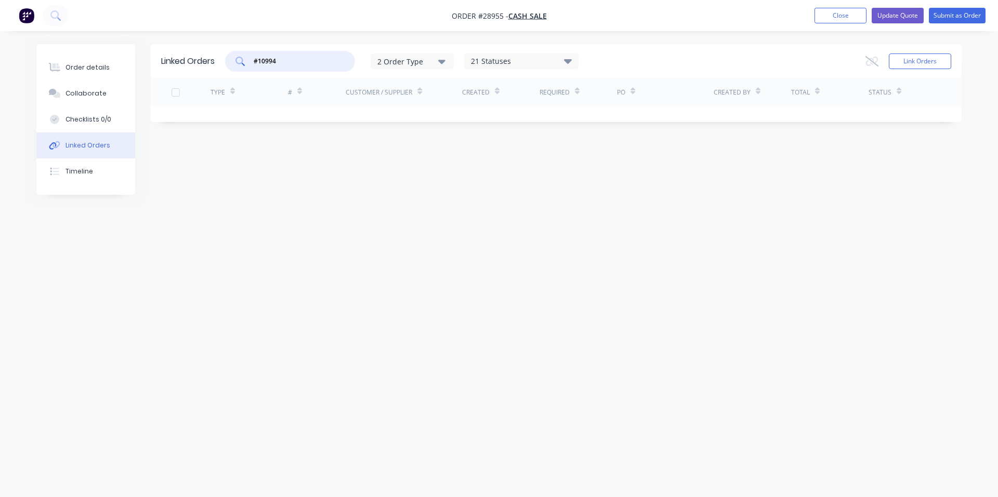
click at [244, 62] on div "#10994" at bounding box center [290, 61] width 130 height 21
click at [333, 210] on div "Linked Orders 2 Order Type 21 Statuses Sales Order Status All Archived Draft Qu…" at bounding box center [498, 228] width 925 height 369
click at [102, 98] on div "Collaborate" at bounding box center [85, 93] width 41 height 9
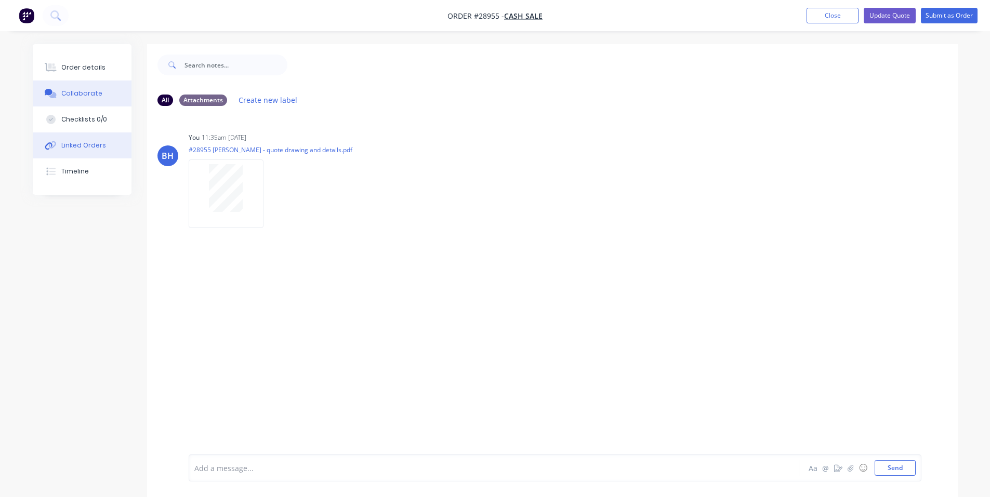
click at [95, 143] on div "Linked Orders" at bounding box center [83, 145] width 45 height 9
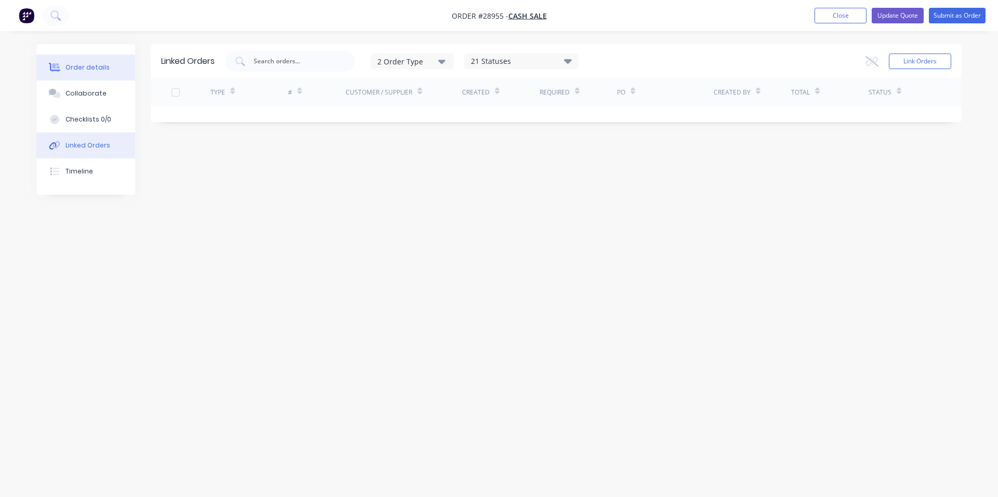
click at [83, 65] on div "Order details" at bounding box center [87, 67] width 44 height 9
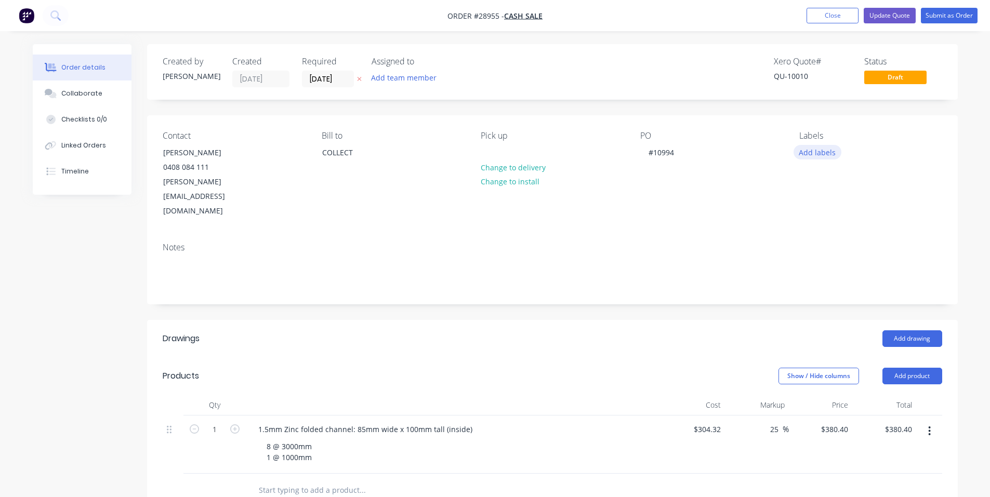
click at [823, 154] on button "Add labels" at bounding box center [817, 152] width 48 height 14
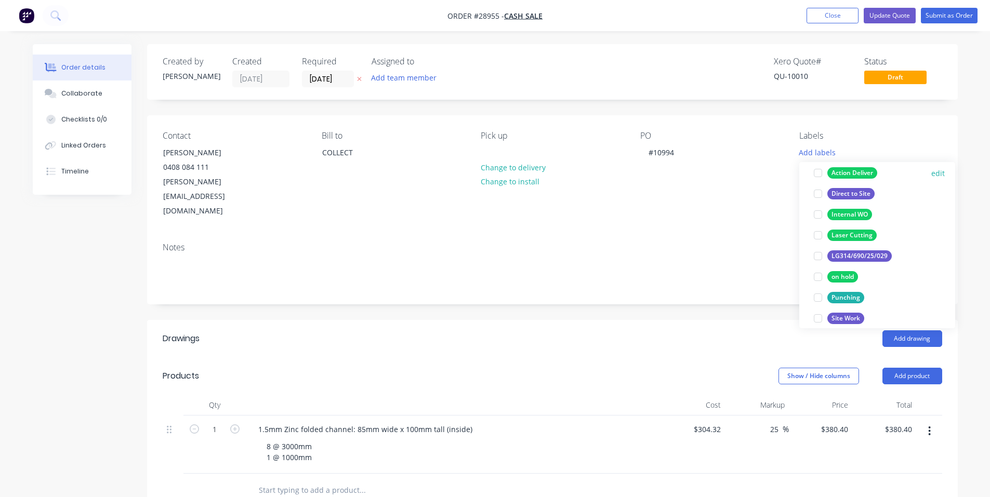
scroll to position [104, 0]
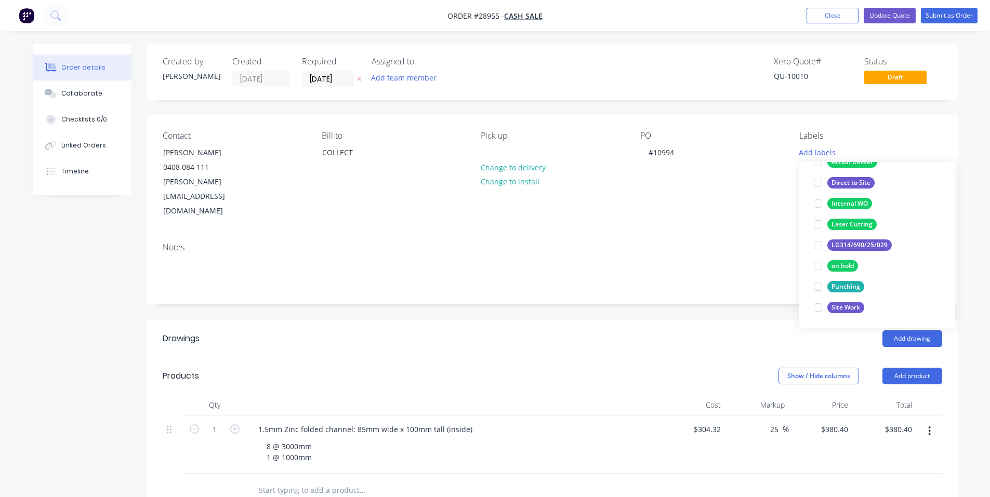
click at [736, 262] on div "Notes" at bounding box center [552, 269] width 811 height 70
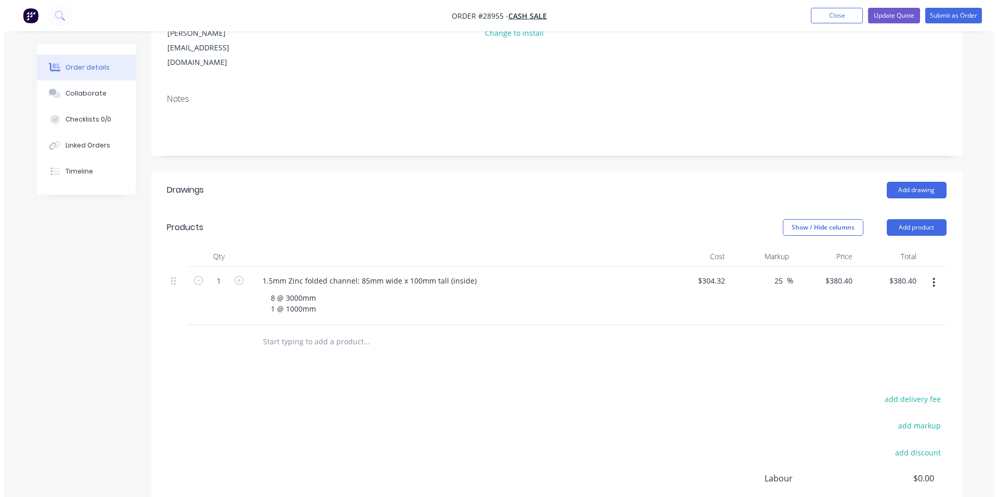
scroll to position [0, 0]
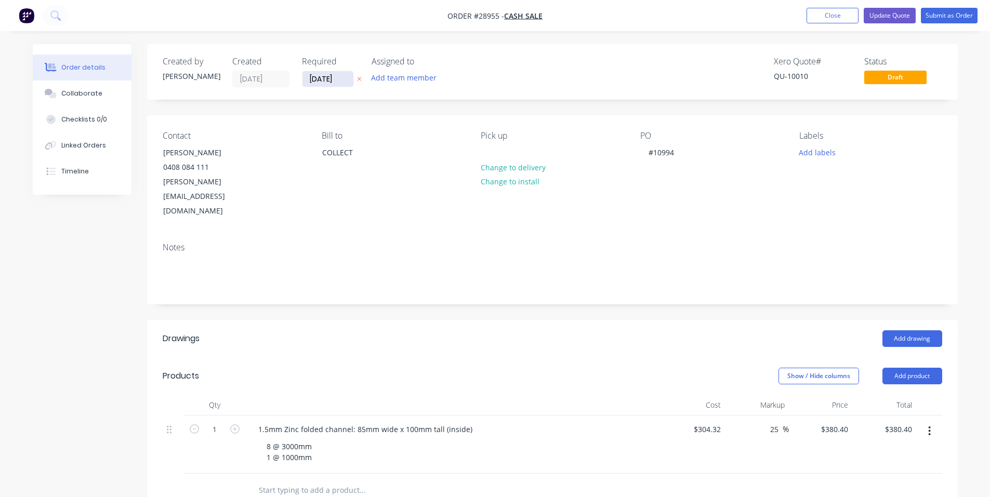
click at [335, 80] on input "30/09/25" at bounding box center [327, 79] width 51 height 16
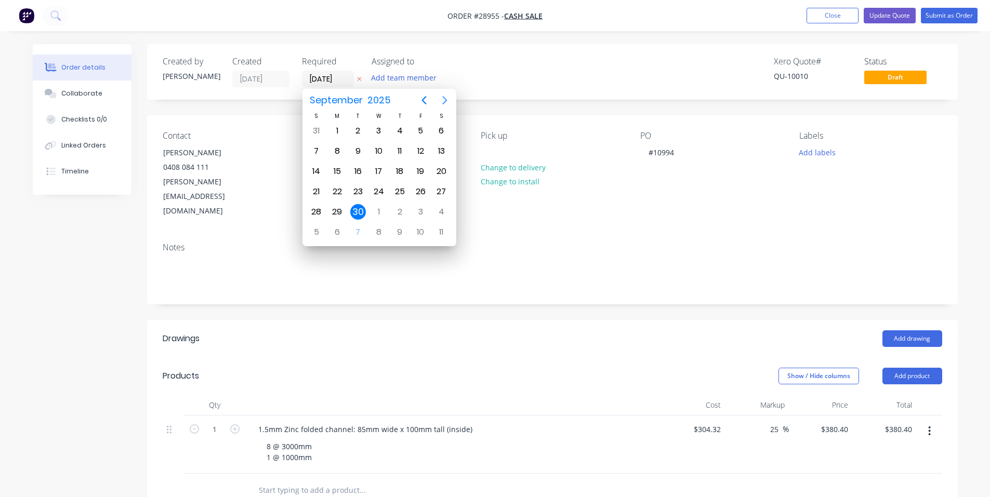
click at [447, 99] on icon "Next page" at bounding box center [445, 100] width 12 height 12
click at [359, 173] on div "14" at bounding box center [358, 172] width 16 height 16
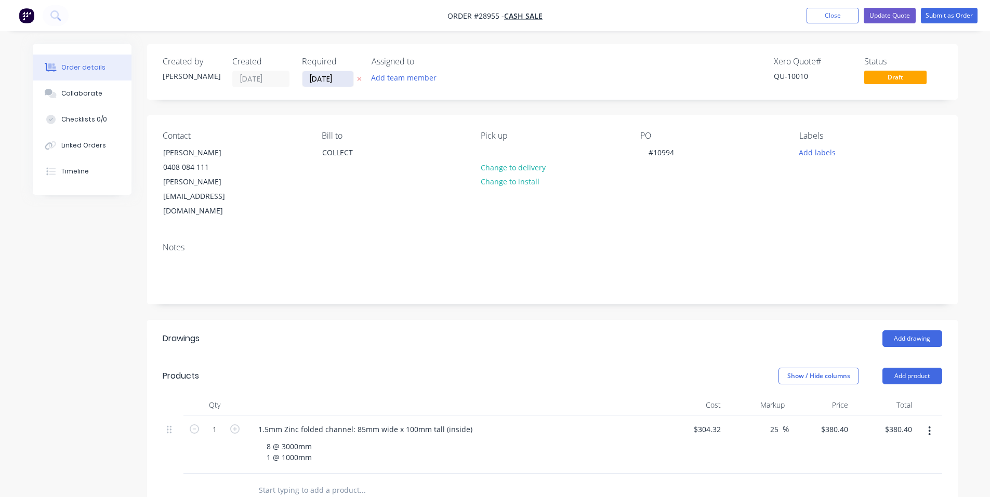
click at [323, 76] on input "14/10/25" at bounding box center [327, 79] width 51 height 16
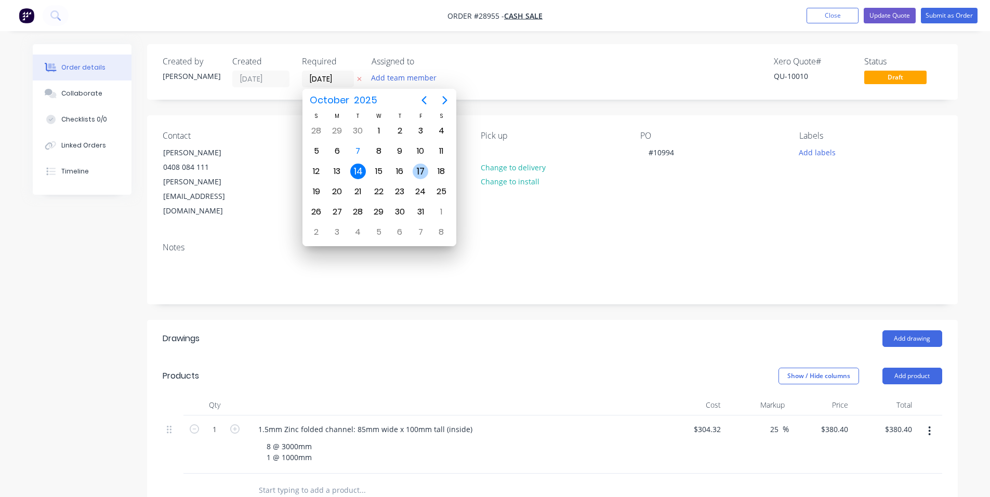
click at [421, 173] on div "17" at bounding box center [421, 172] width 16 height 16
type input "17/10/25"
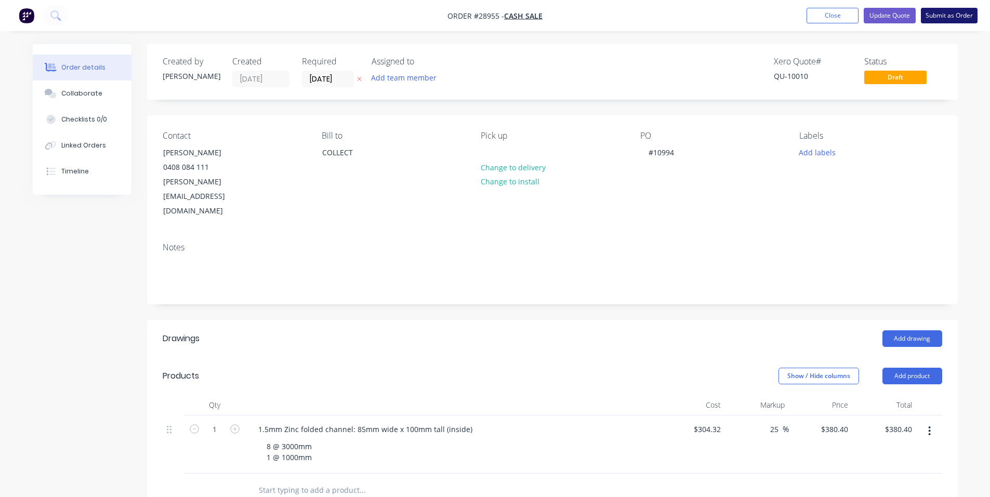
click at [957, 16] on button "Submit as Order" at bounding box center [949, 16] width 57 height 16
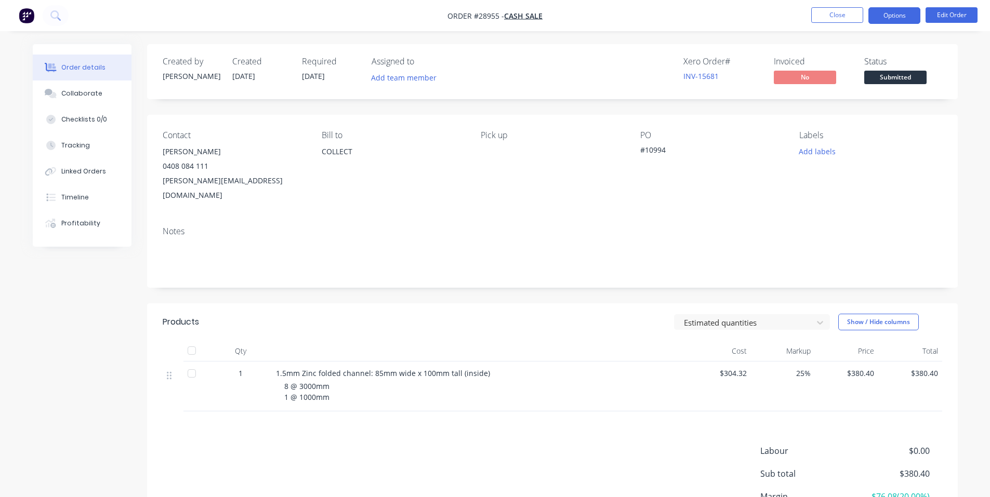
click at [899, 18] on button "Options" at bounding box center [894, 15] width 52 height 17
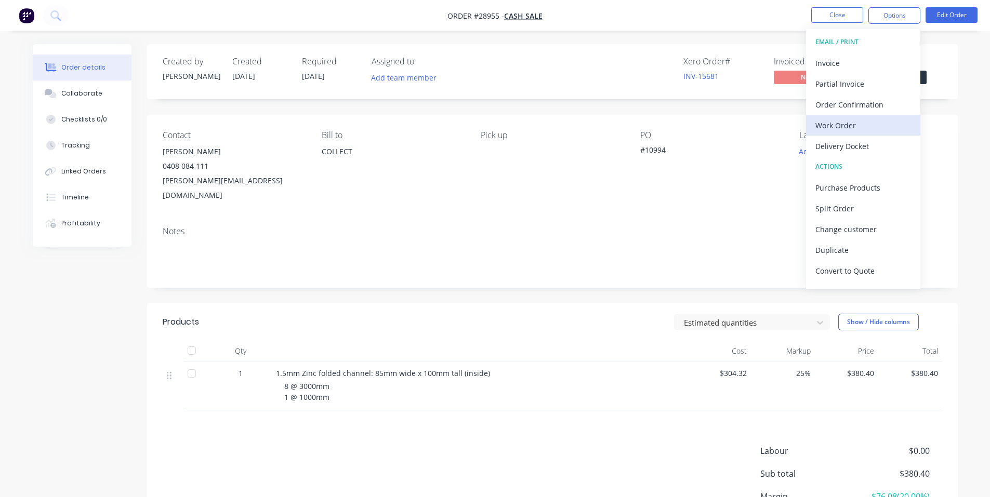
click at [855, 125] on div "Work Order" at bounding box center [863, 125] width 96 height 15
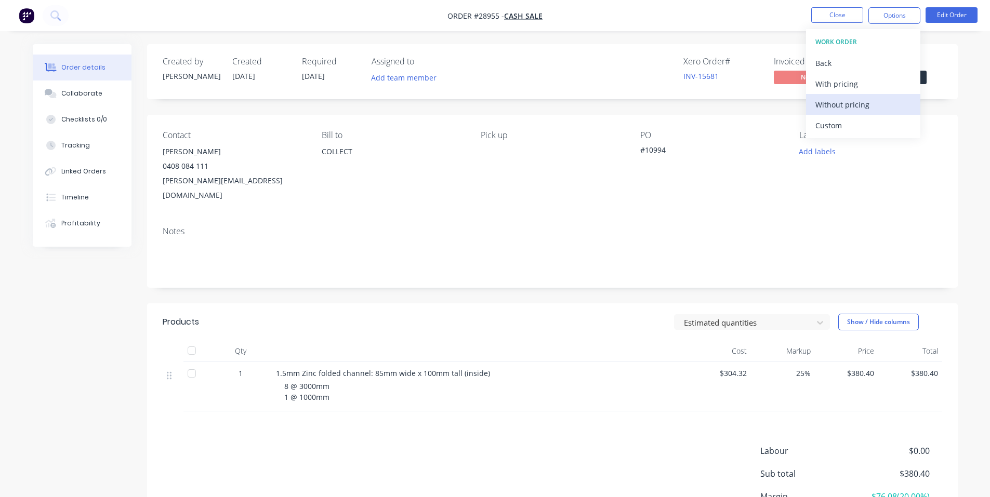
click at [864, 104] on div "Without pricing" at bounding box center [863, 104] width 96 height 15
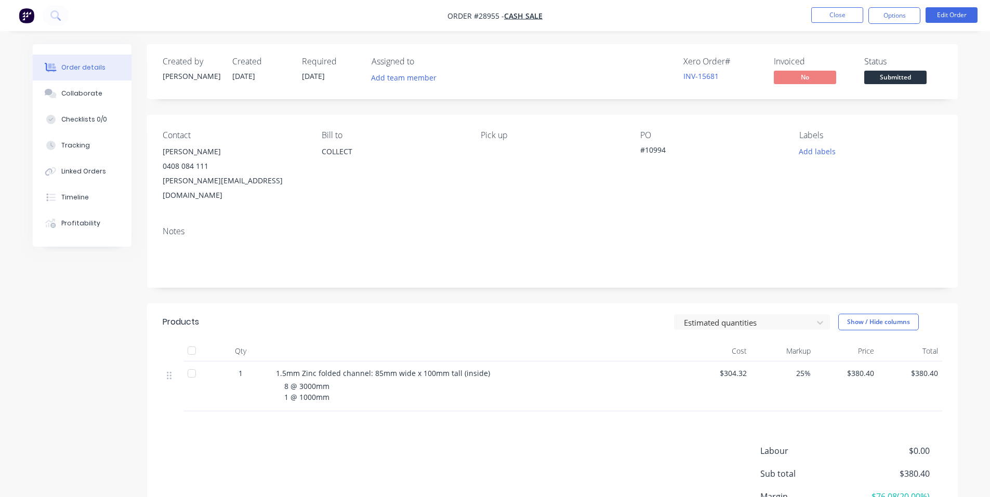
click at [727, 21] on nav "Order #28955 - CASH SALE Close Options Edit Order" at bounding box center [495, 15] width 990 height 31
click at [85, 174] on div "Linked Orders" at bounding box center [83, 171] width 45 height 9
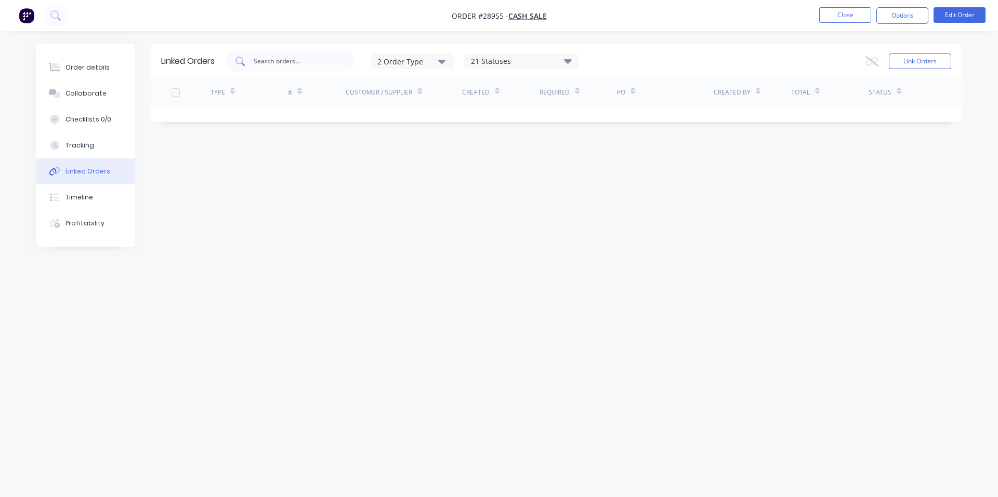
click at [282, 66] on input "text" at bounding box center [296, 61] width 86 height 10
type input "10994"
click at [379, 141] on div "Linked Orders 10994 2 Order Type 21 Statuses Sales Order Status All Archived Dr…" at bounding box center [498, 228] width 925 height 369
click at [176, 96] on div at bounding box center [175, 92] width 21 height 21
drag, startPoint x: 233, startPoint y: 58, endPoint x: 227, endPoint y: 59, distance: 6.4
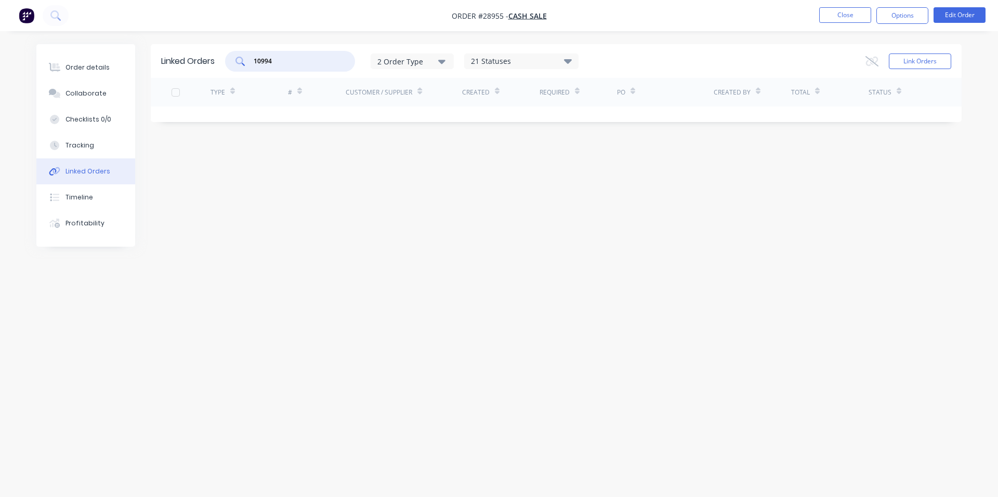
click at [227, 59] on div "10994 2 Order Type 21 Statuses Sales Order Status All Archived Draft Quote Subm…" at bounding box center [401, 61] width 353 height 21
click at [671, 167] on div "Linked Orders 2 Order Type 21 Statuses Sales Order Status All Archived Draft Qu…" at bounding box center [498, 228] width 925 height 369
click at [905, 60] on button "Link Orders" at bounding box center [920, 62] width 62 height 16
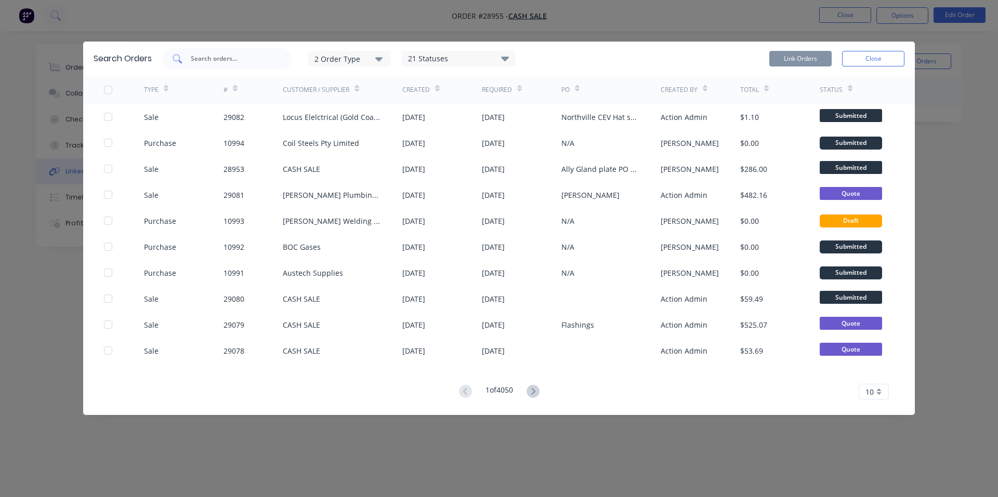
click at [251, 57] on input "text" at bounding box center [233, 59] width 86 height 10
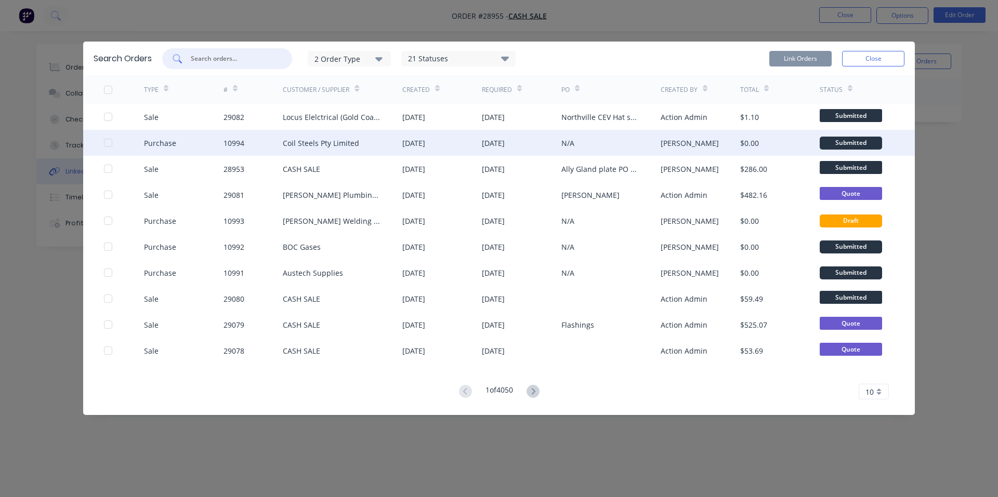
click at [262, 143] on div "10994" at bounding box center [253, 143] width 60 height 26
click at [111, 142] on div at bounding box center [108, 143] width 21 height 21
click at [799, 57] on button "Link Orders" at bounding box center [800, 59] width 62 height 16
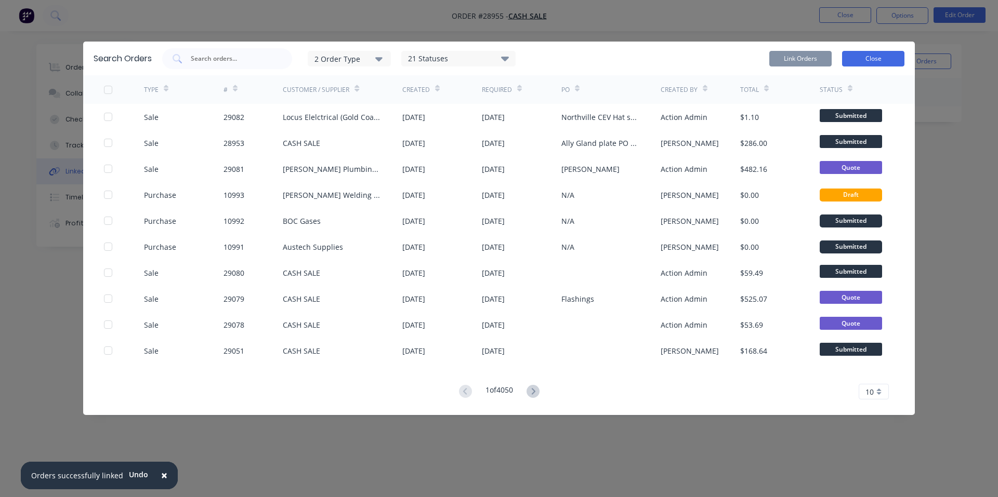
click at [879, 57] on button "Close" at bounding box center [873, 59] width 62 height 16
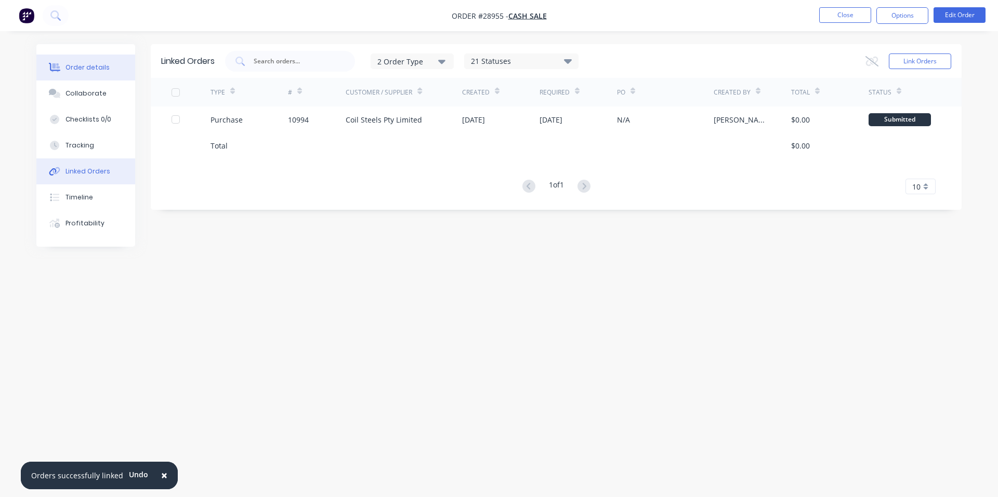
click at [90, 72] on button "Order details" at bounding box center [85, 68] width 99 height 26
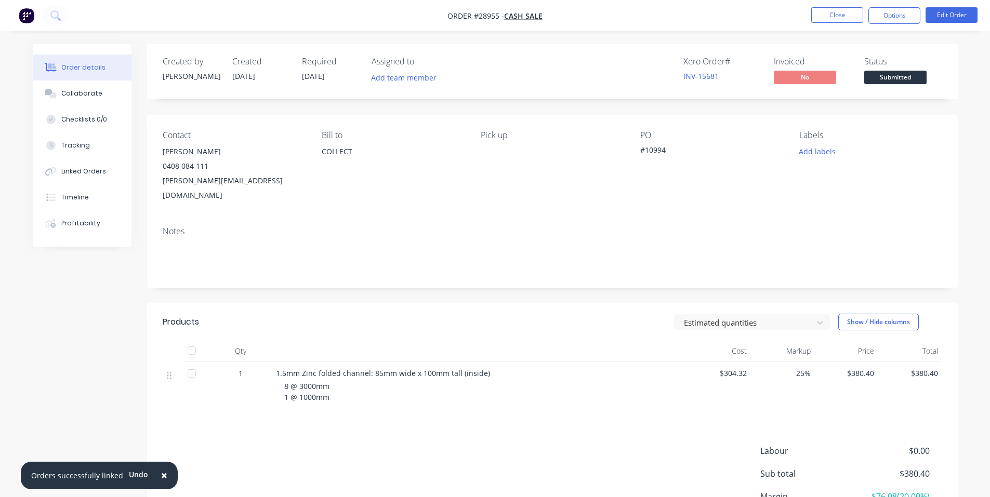
click at [24, 20] on img "button" at bounding box center [27, 16] width 16 height 16
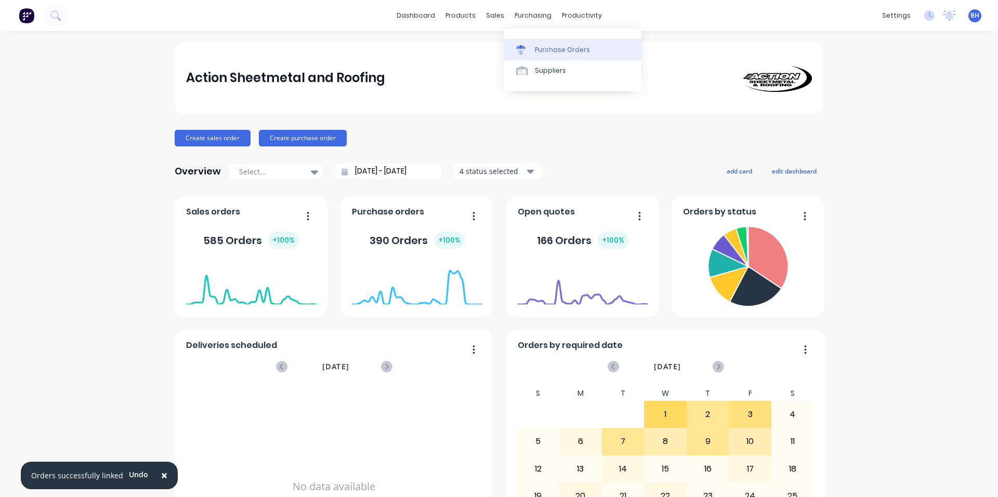
click at [547, 51] on div "Purchase Orders" at bounding box center [562, 49] width 55 height 9
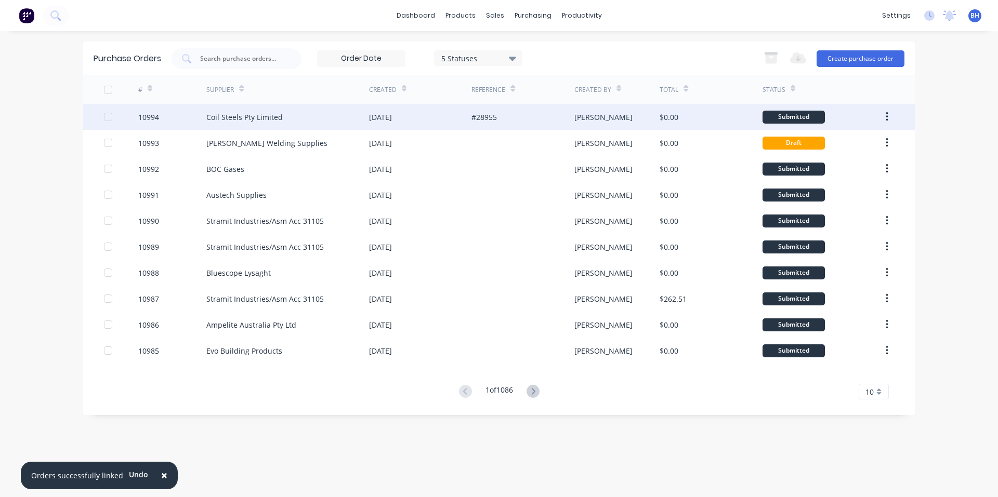
click at [151, 113] on div "10994" at bounding box center [148, 117] width 21 height 11
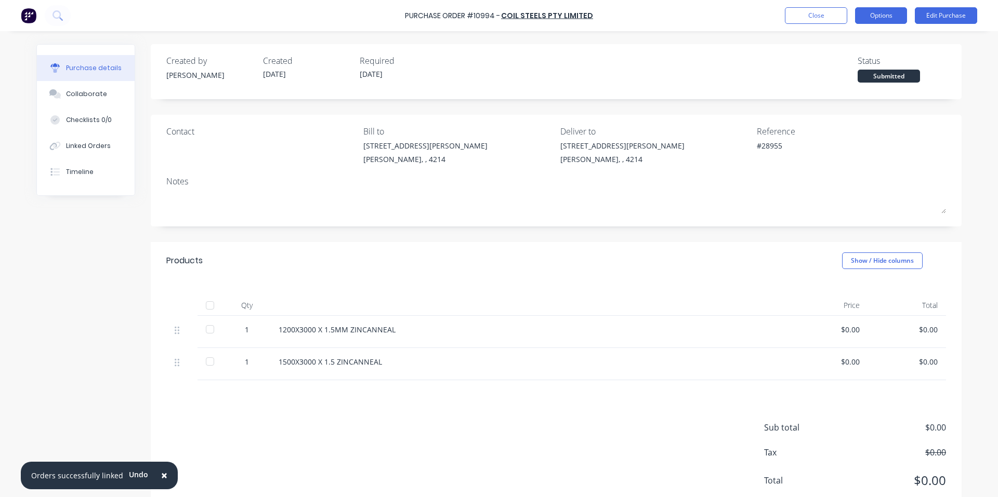
click at [876, 12] on button "Options" at bounding box center [881, 15] width 52 height 17
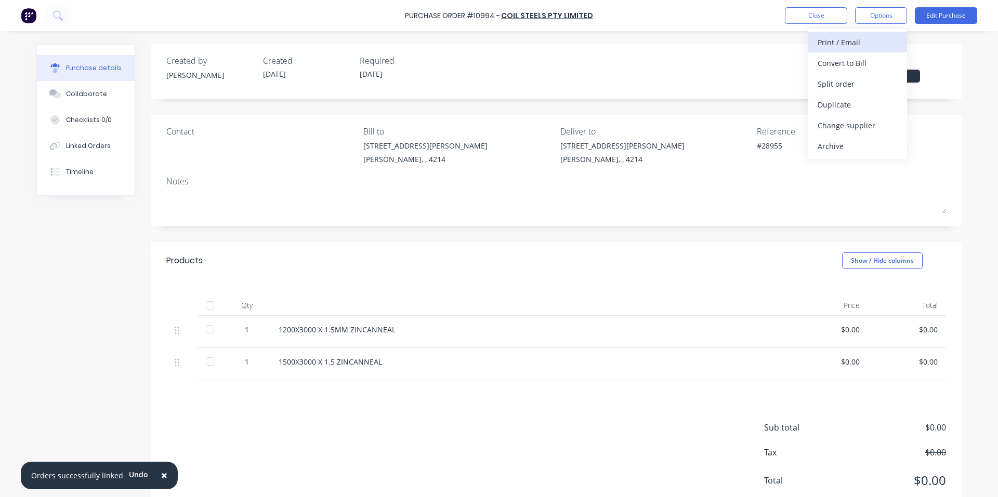
click at [855, 44] on div "Print / Email" at bounding box center [857, 42] width 80 height 15
click at [830, 85] on div "Without pricing" at bounding box center [857, 83] width 80 height 15
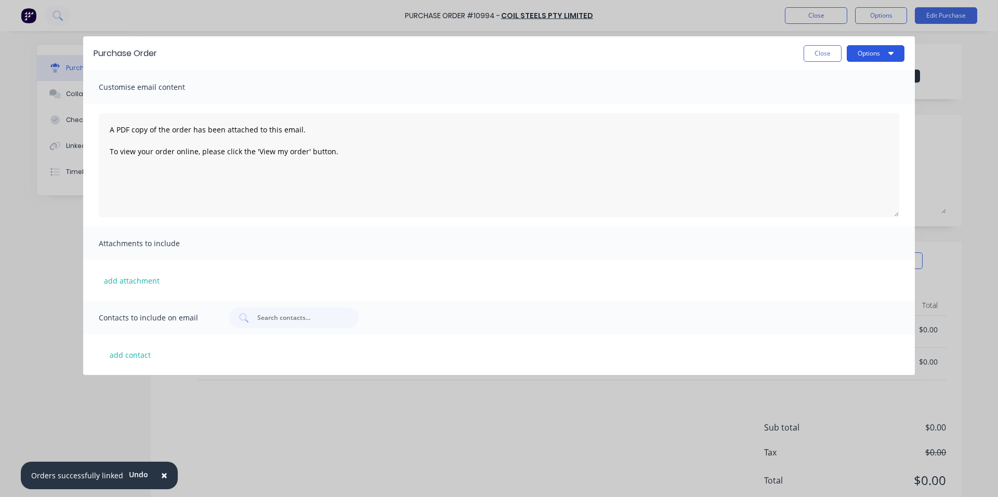
click at [890, 55] on icon "button" at bounding box center [890, 53] width 5 height 8
click at [846, 82] on div "Preview" at bounding box center [855, 79] width 80 height 15
type textarea "x"
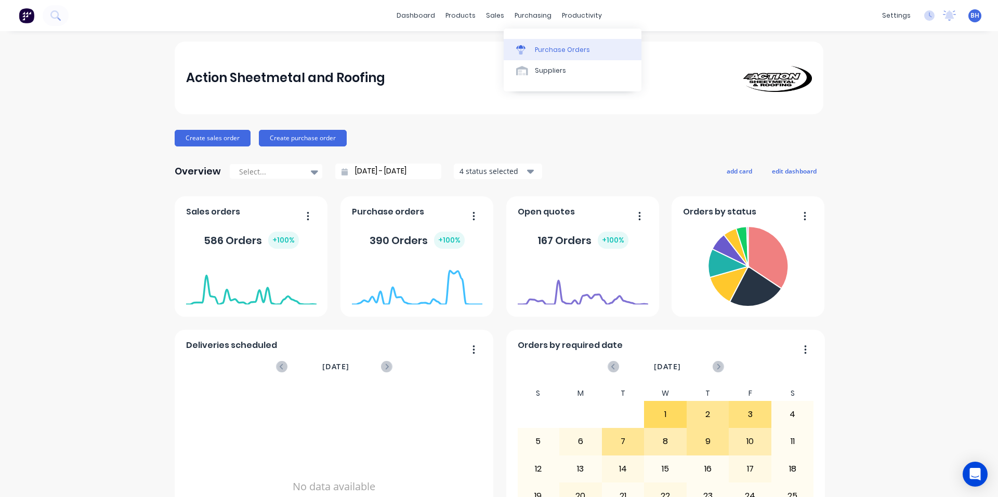
click at [549, 51] on div "Purchase Orders" at bounding box center [562, 49] width 55 height 9
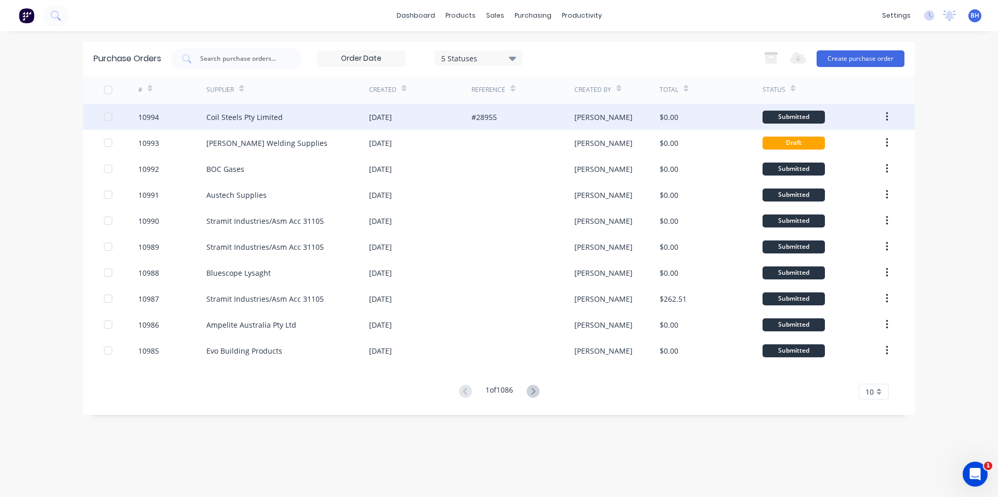
click at [151, 114] on div "10994" at bounding box center [148, 117] width 21 height 11
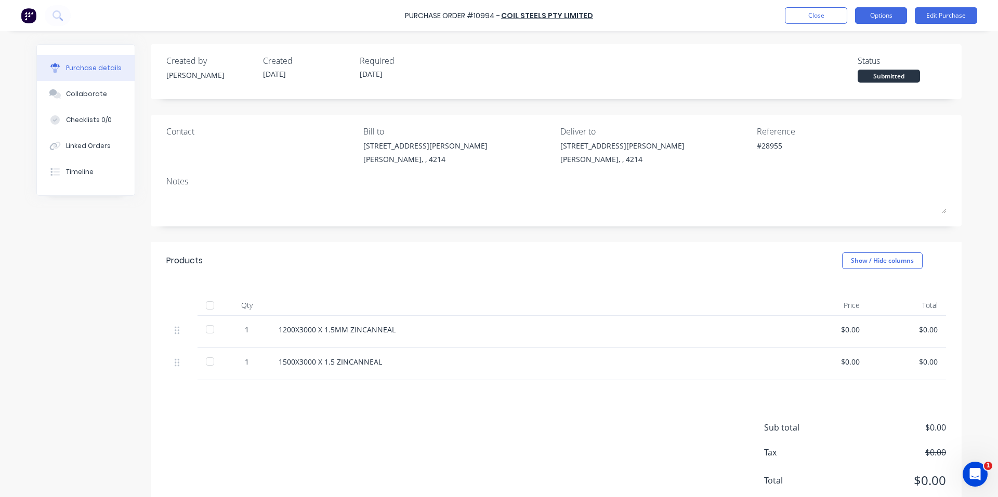
click at [891, 17] on button "Options" at bounding box center [881, 15] width 52 height 17
drag, startPoint x: 953, startPoint y: 149, endPoint x: 969, endPoint y: 72, distance: 78.6
click at [955, 145] on div "Contact Bill to [STREET_ADDRESS][PERSON_NAME][PERSON_NAME] Deliver to [STREET_A…" at bounding box center [556, 171] width 811 height 112
click at [962, 17] on button "Edit Purchase" at bounding box center [946, 15] width 62 height 17
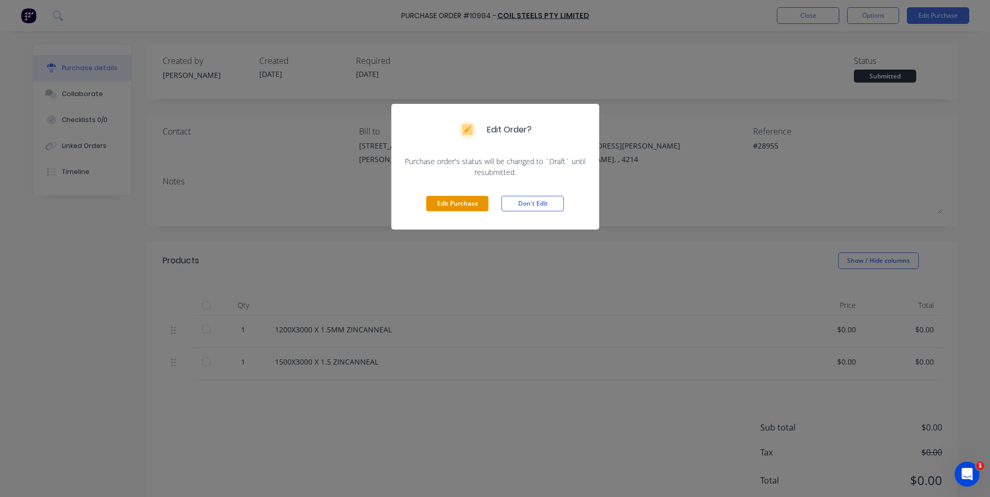
click at [475, 202] on button "Edit Purchase" at bounding box center [457, 204] width 62 height 16
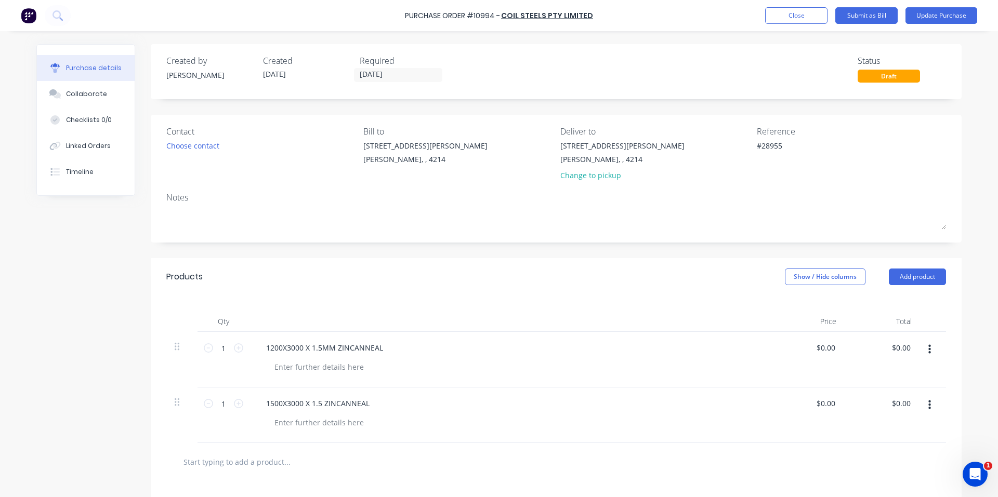
type textarea "x"
click at [31, 16] on img at bounding box center [29, 16] width 16 height 16
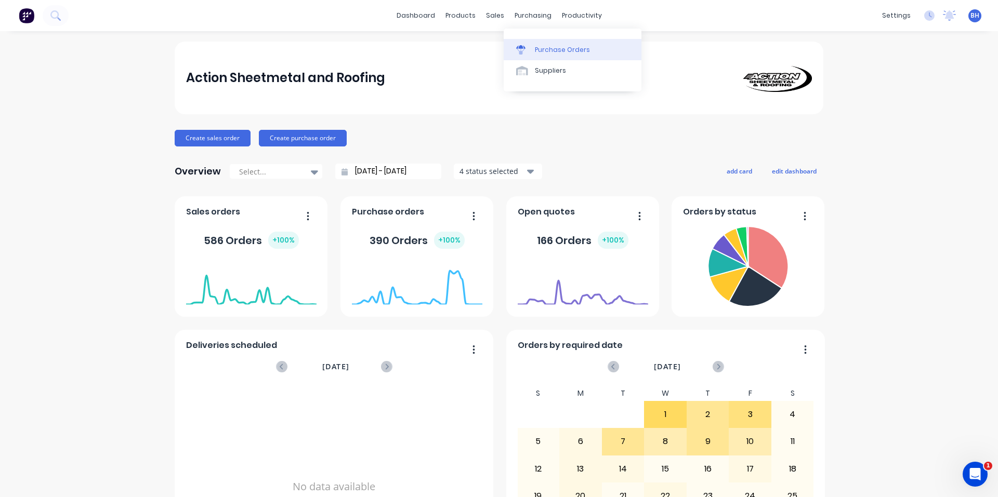
click at [539, 46] on div "Purchase Orders" at bounding box center [562, 49] width 55 height 9
